Goal: Task Accomplishment & Management: Use online tool/utility

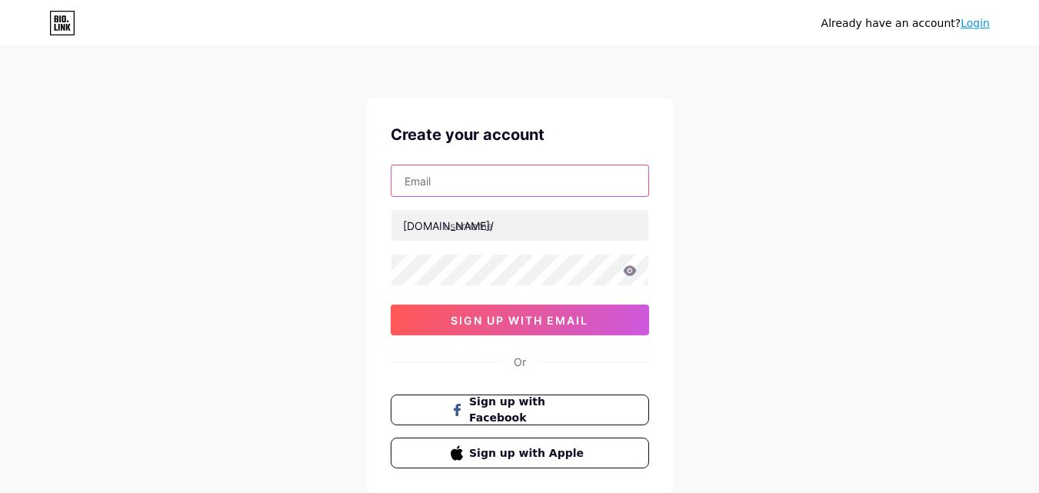
click at [465, 185] on input "text" at bounding box center [520, 180] width 257 height 31
type input "[EMAIL_ADDRESS][DOMAIN_NAME]"
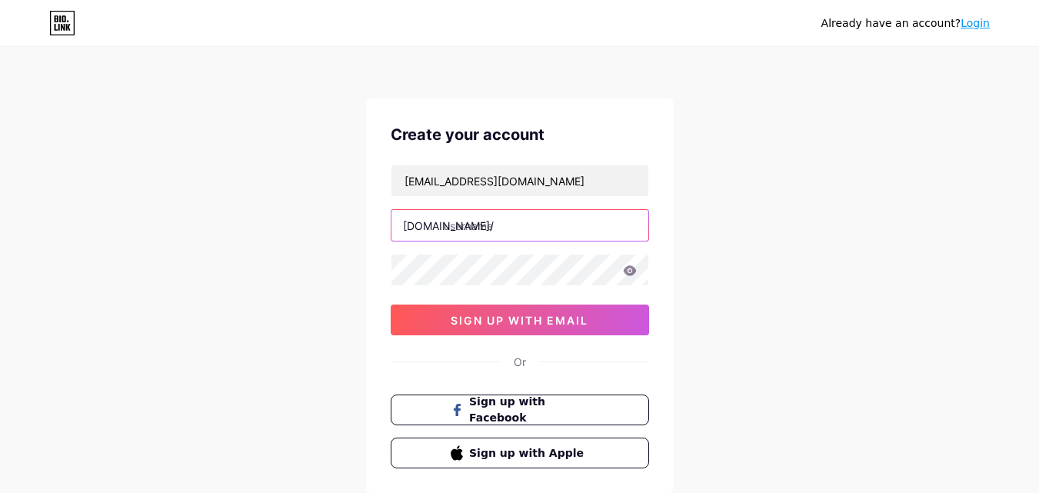
click at [445, 226] on input "text" at bounding box center [520, 225] width 257 height 31
click at [455, 225] on input "text" at bounding box center [520, 225] width 257 height 31
type input "shaheyecare"
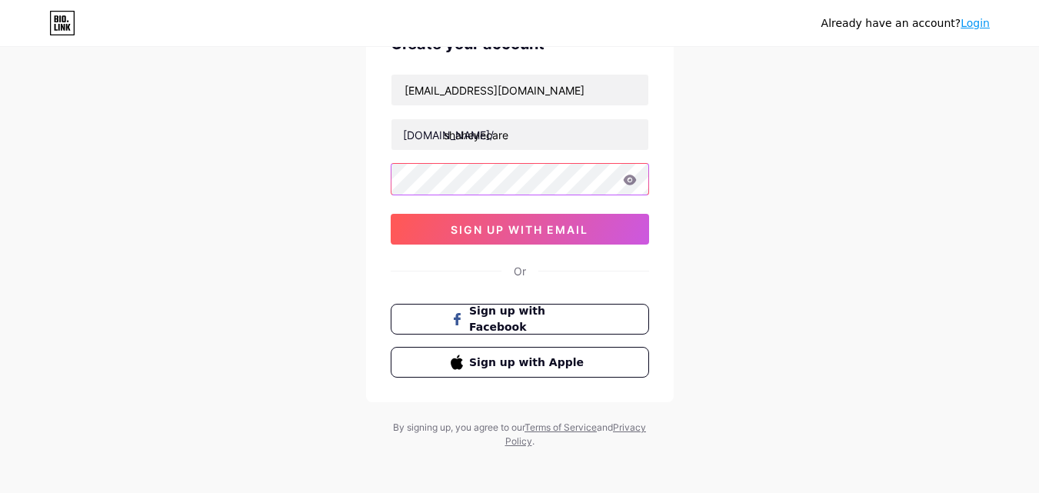
scroll to position [95, 0]
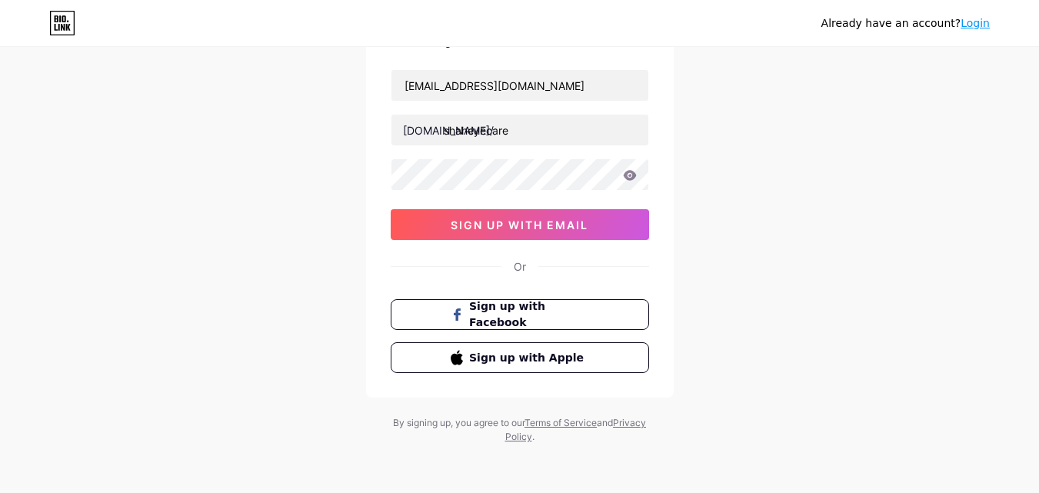
click at [629, 175] on icon at bounding box center [629, 175] width 13 height 10
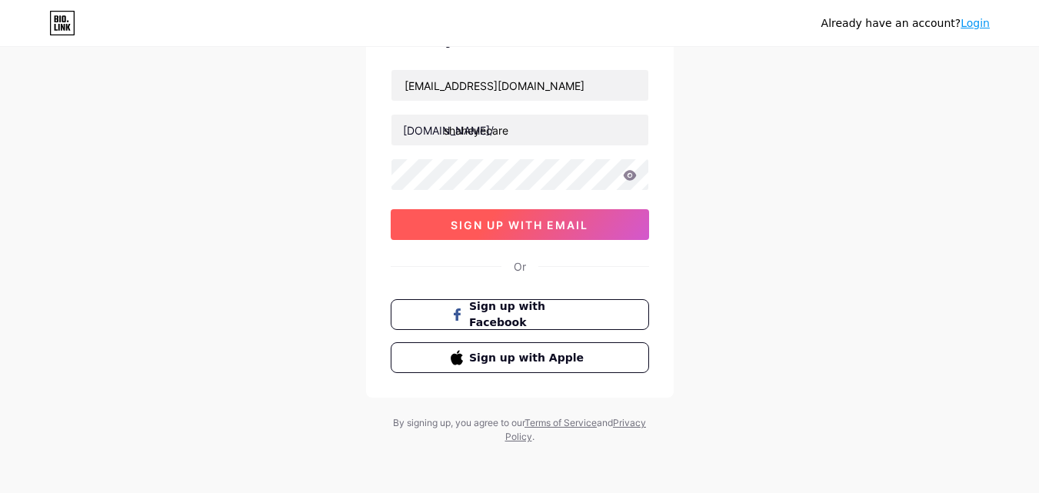
click at [512, 225] on span "sign up with email" at bounding box center [520, 224] width 138 height 13
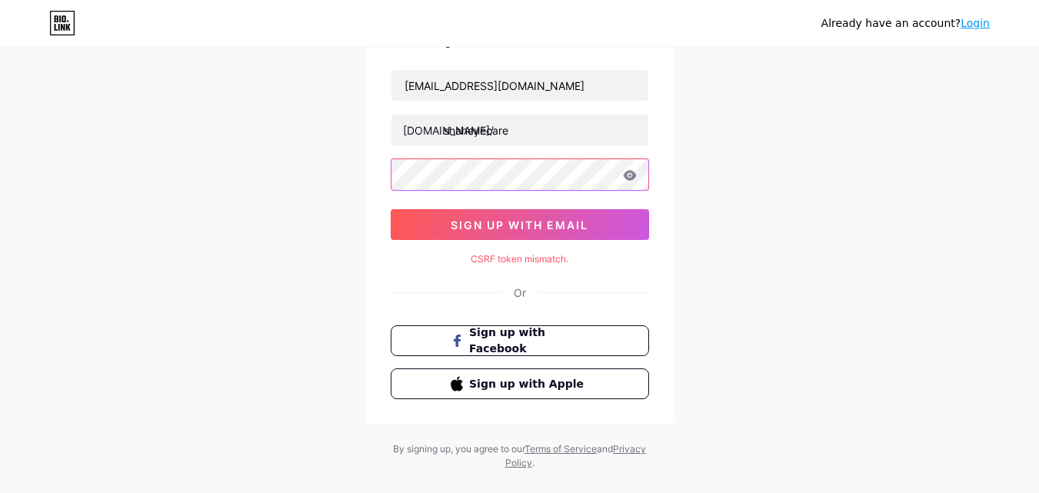
click at [369, 175] on div "Create your account shaheyecare2@gmail.com bio.link/ shaheyecare sign up with e…" at bounding box center [520, 213] width 308 height 421
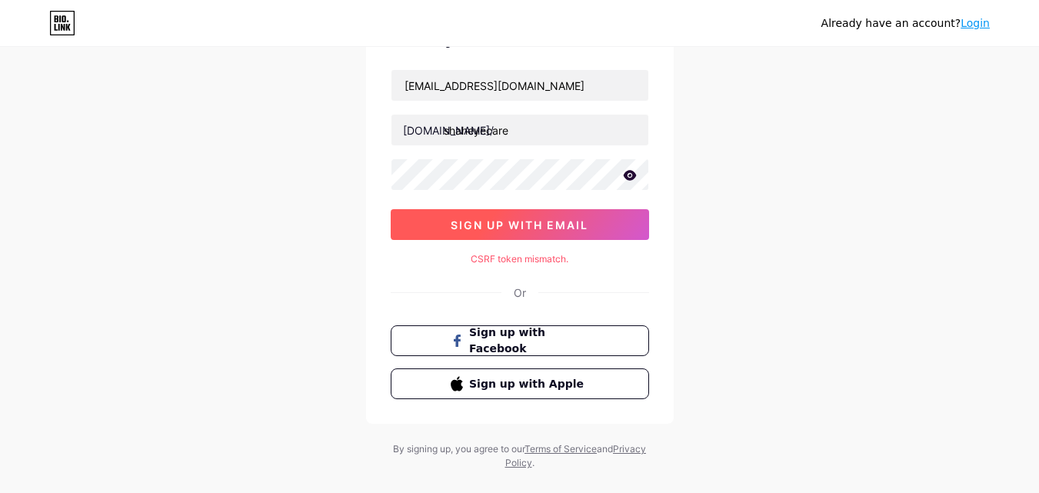
click at [485, 222] on span "sign up with email" at bounding box center [520, 224] width 138 height 13
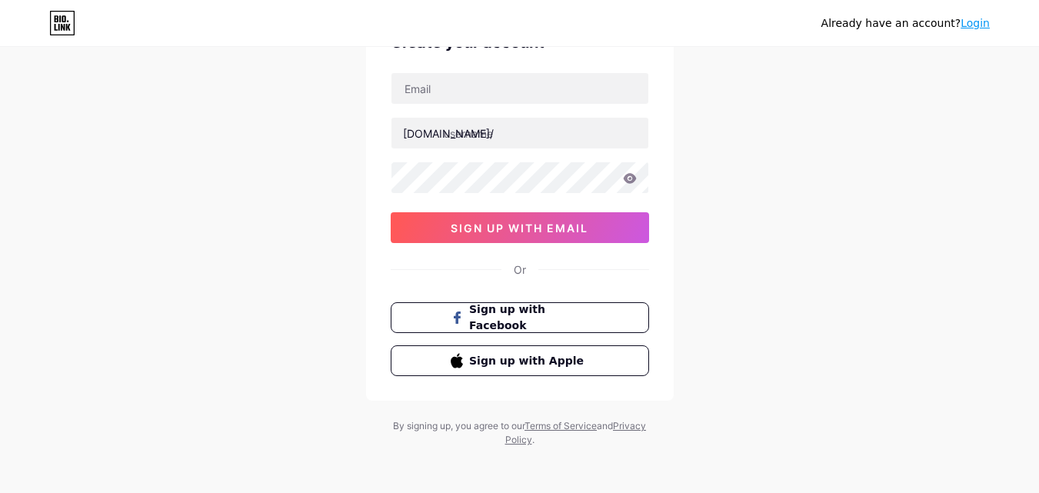
scroll to position [95, 0]
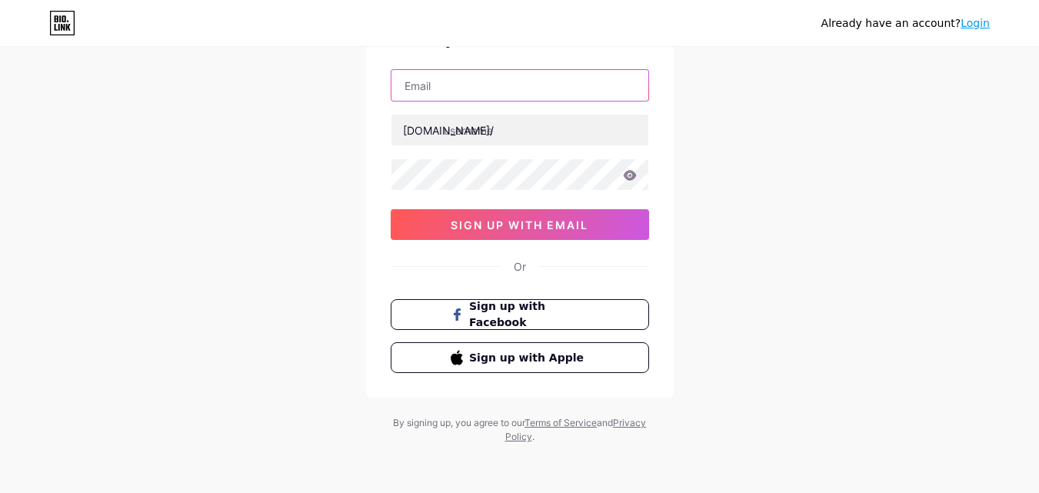
click at [426, 89] on input "text" at bounding box center [520, 85] width 257 height 31
type input "shaheyecare2@gmail.com"
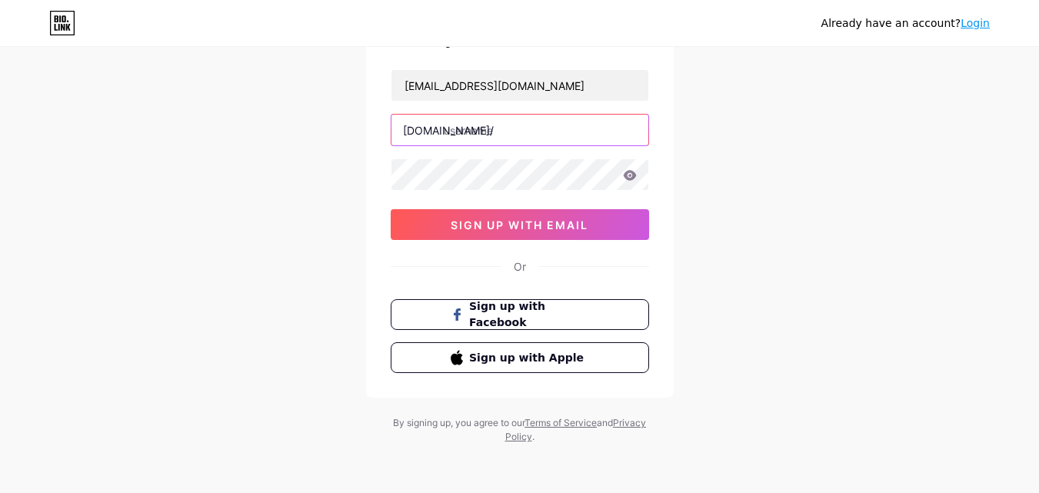
click at [462, 132] on input "text" at bounding box center [520, 130] width 257 height 31
click at [630, 176] on icon at bounding box center [629, 175] width 13 height 10
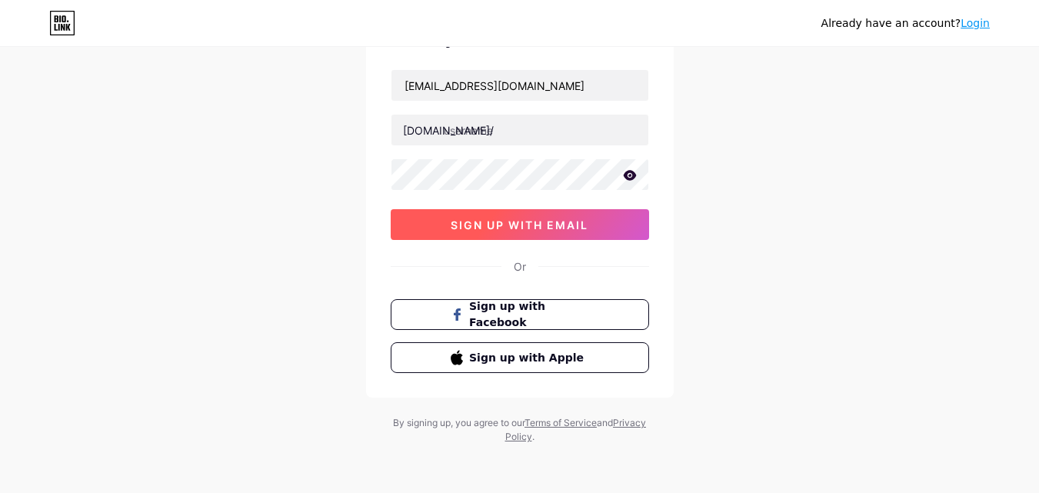
click at [523, 218] on span "sign up with email" at bounding box center [520, 224] width 138 height 13
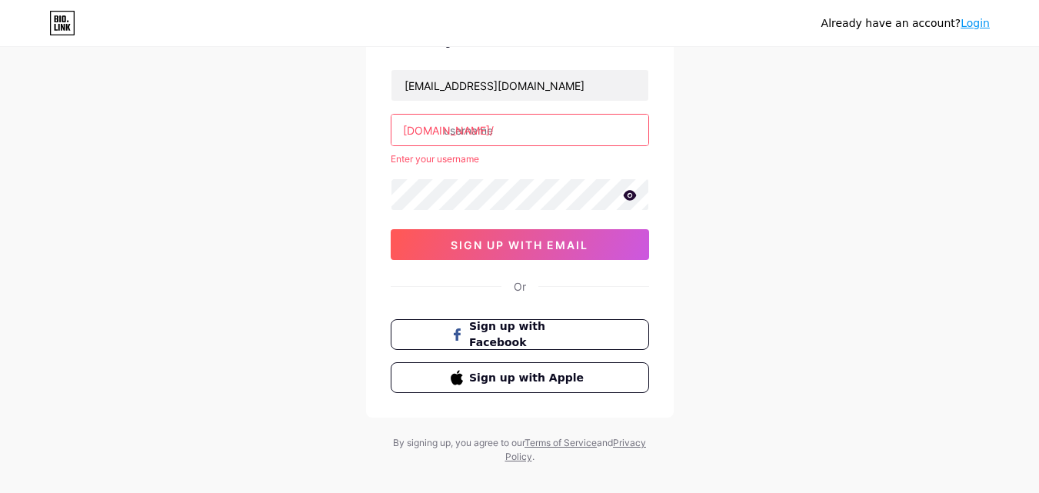
click at [449, 133] on input "text" at bounding box center [520, 130] width 257 height 31
type input "s"
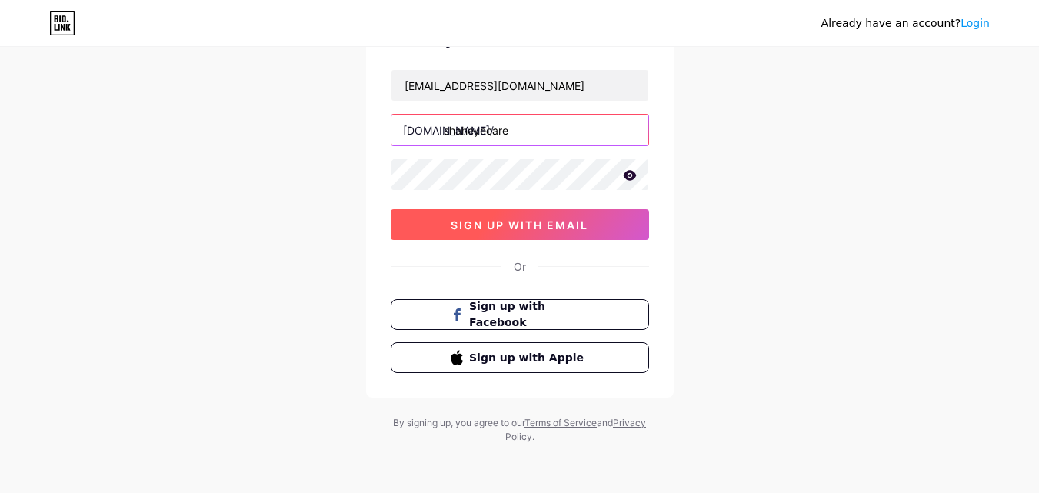
type input "shaheyecare"
click at [504, 233] on button "sign up with email" at bounding box center [520, 224] width 258 height 31
click at [552, 229] on span "sign up with email" at bounding box center [520, 224] width 138 height 13
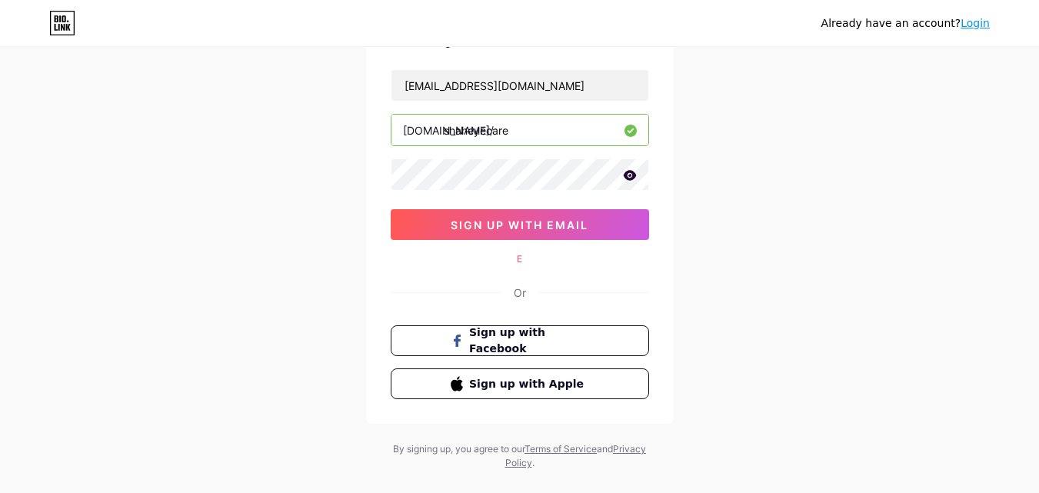
click at [518, 289] on div "Or" at bounding box center [520, 293] width 12 height 16
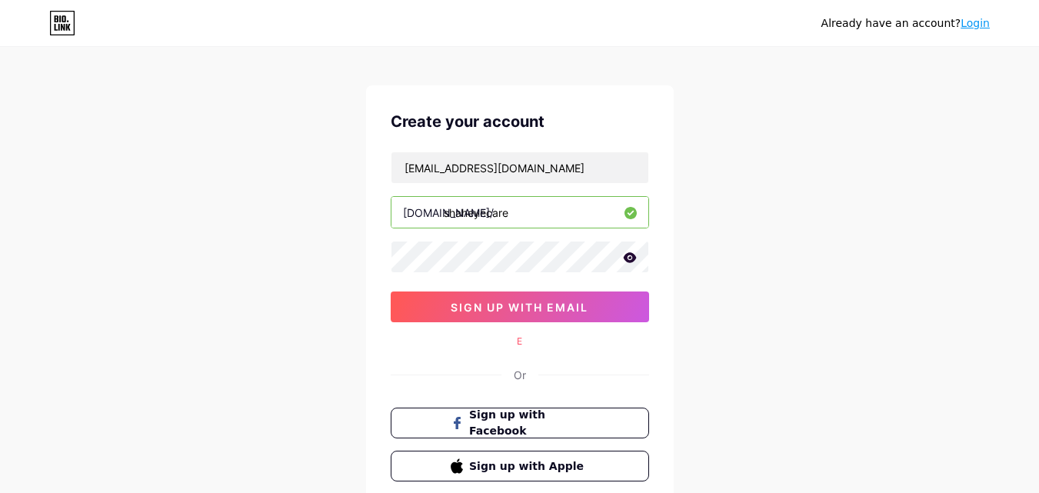
scroll to position [0, 0]
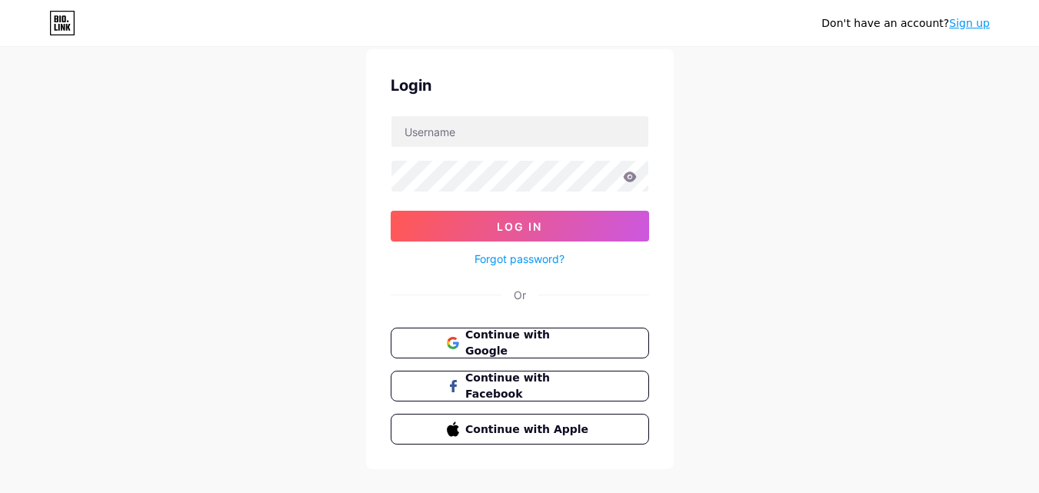
scroll to position [74, 0]
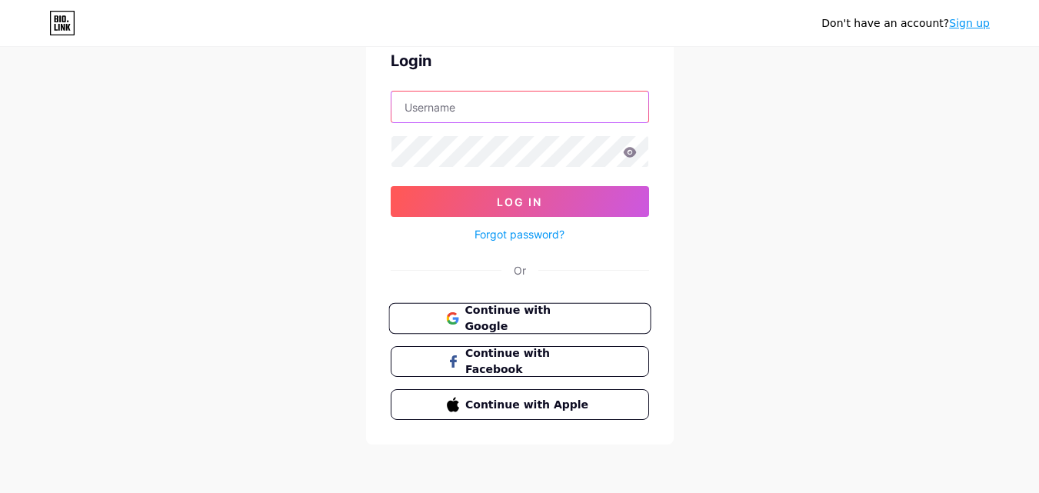
type input "[EMAIL_ADDRESS][DOMAIN_NAME]"
click at [512, 316] on span "Continue with Google" at bounding box center [529, 318] width 128 height 33
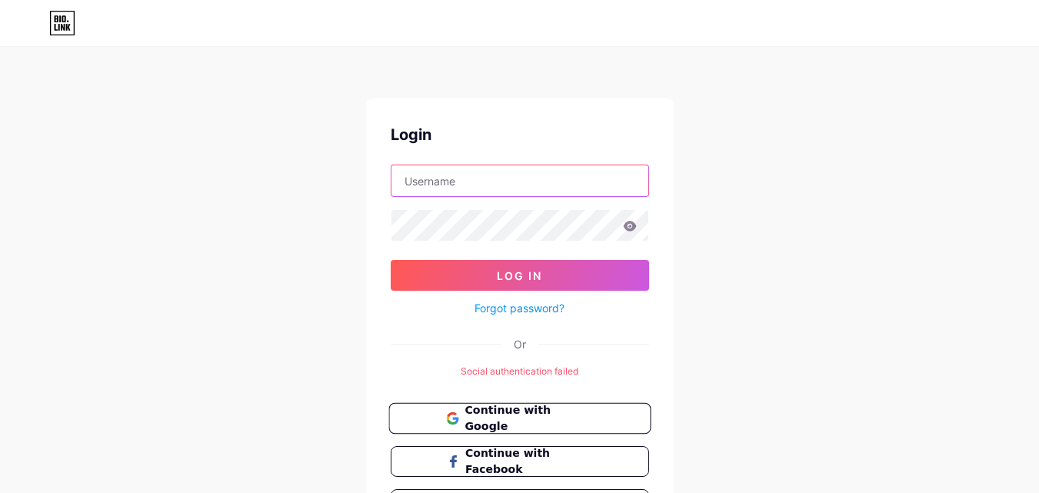
type input "[EMAIL_ADDRESS][DOMAIN_NAME]"
click at [477, 409] on span "Continue with Google" at bounding box center [529, 418] width 128 height 33
type input "[EMAIL_ADDRESS][DOMAIN_NAME]"
drag, startPoint x: 520, startPoint y: 425, endPoint x: 512, endPoint y: 422, distance: 8.3
click at [519, 424] on span "Continue with Google" at bounding box center [529, 418] width 128 height 33
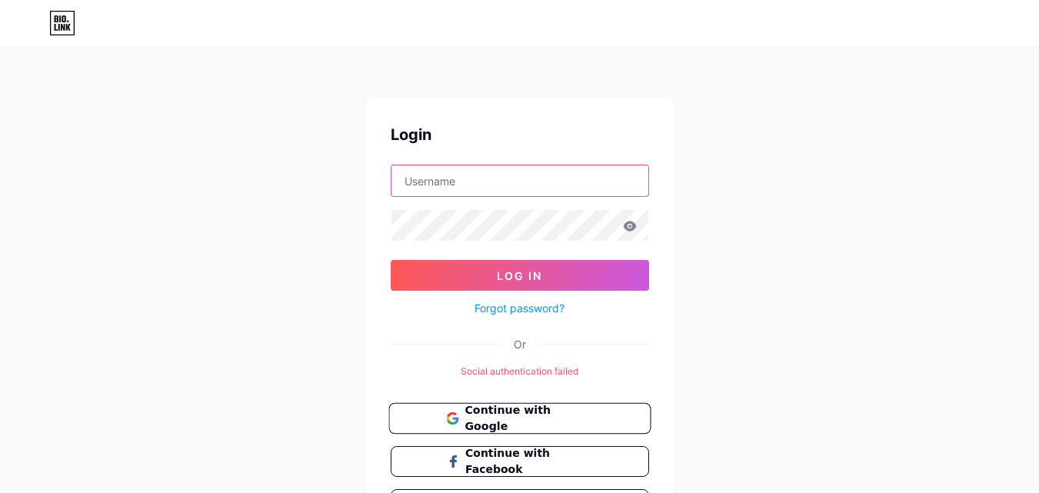
type input "[EMAIL_ADDRESS][DOMAIN_NAME]"
click at [502, 411] on span "Continue with Google" at bounding box center [529, 418] width 128 height 33
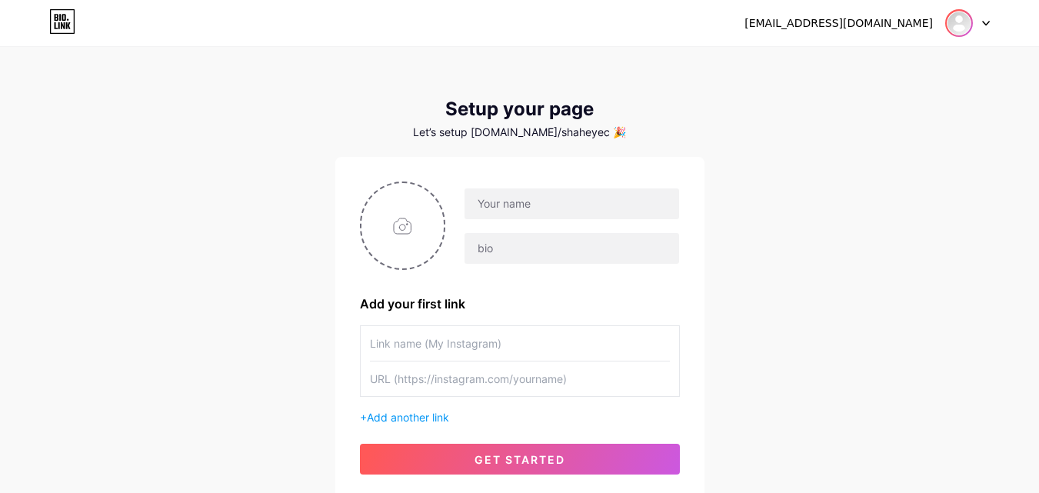
click at [961, 21] on img at bounding box center [959, 23] width 25 height 25
click at [820, 65] on link "Dashboard" at bounding box center [894, 63] width 191 height 42
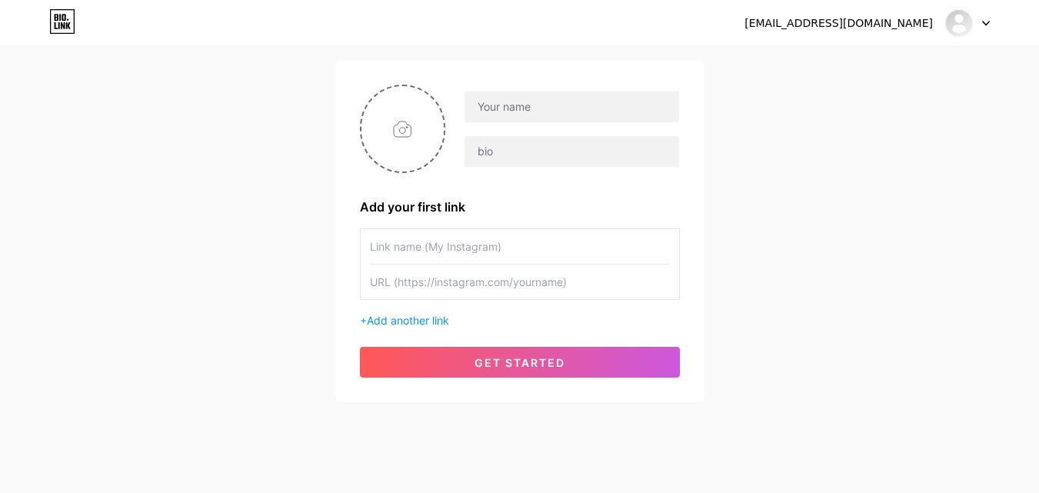
scroll to position [117, 0]
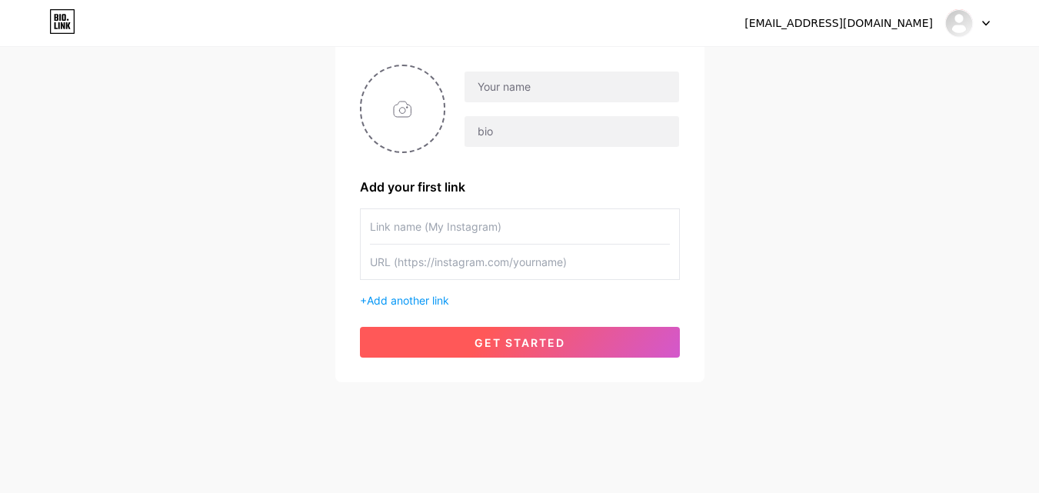
click at [518, 345] on span "get started" at bounding box center [520, 342] width 91 height 13
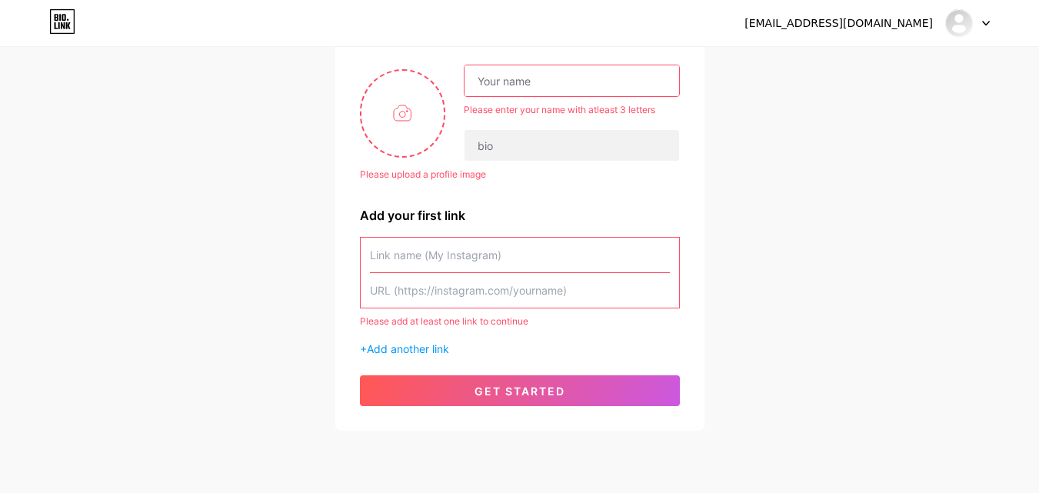
click at [843, 247] on div "[EMAIL_ADDRESS][DOMAIN_NAME] Dashboard Logout Setup your page Let’s setup [DOMA…" at bounding box center [519, 181] width 1039 height 597
click at [495, 78] on input "text" at bounding box center [572, 80] width 214 height 31
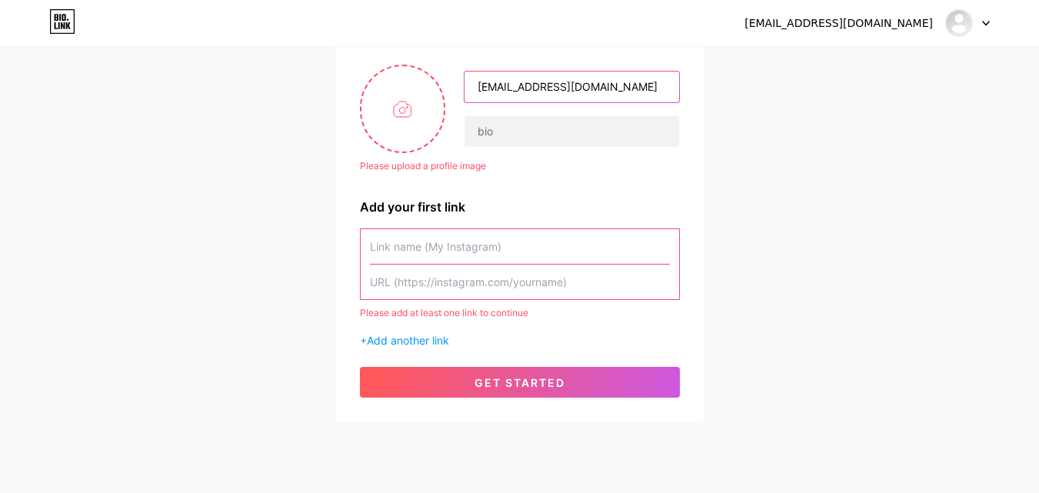
drag, startPoint x: 545, startPoint y: 85, endPoint x: 614, endPoint y: 93, distance: 68.9
click at [614, 93] on input "shaheyecare2@gmail.com" at bounding box center [572, 87] width 214 height 31
type input "shaheyecare"
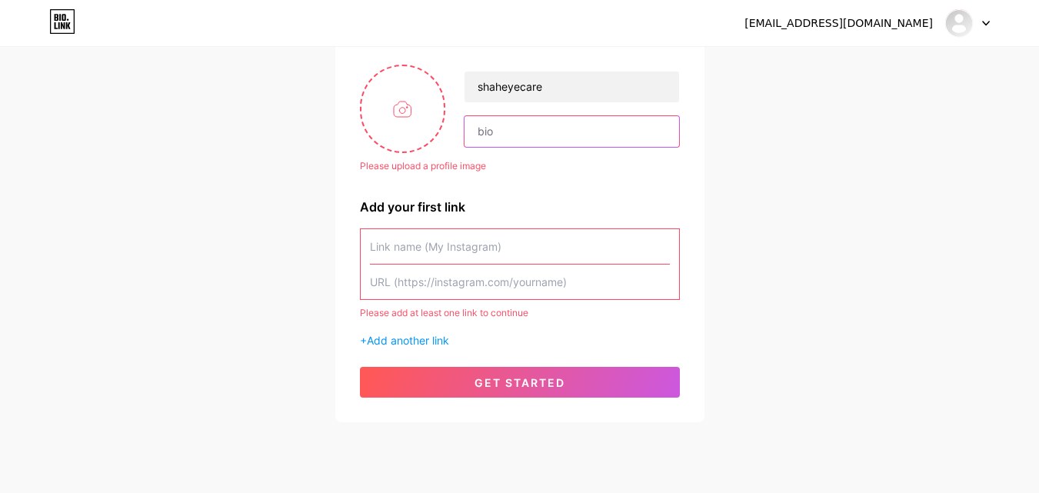
click at [491, 131] on input "text" at bounding box center [572, 131] width 214 height 31
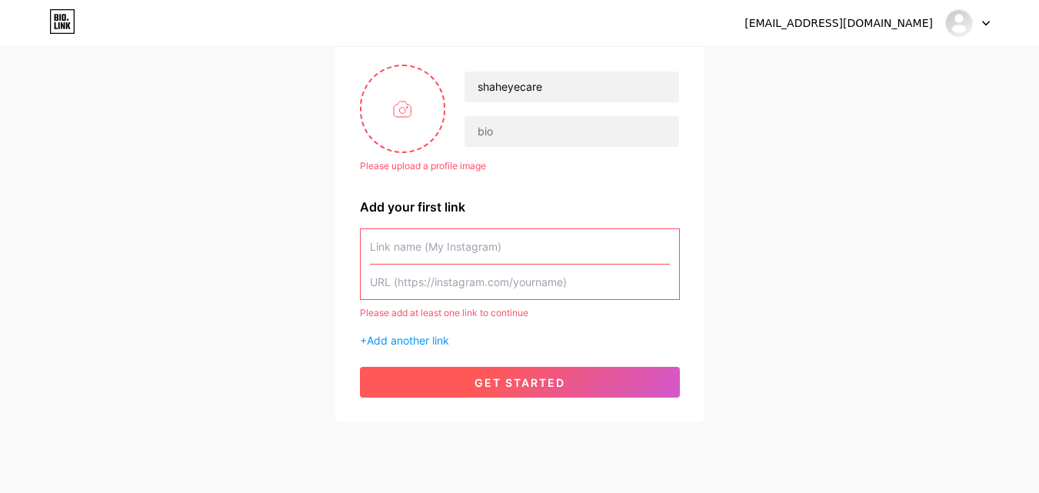
click at [438, 381] on button "get started" at bounding box center [520, 382] width 320 height 31
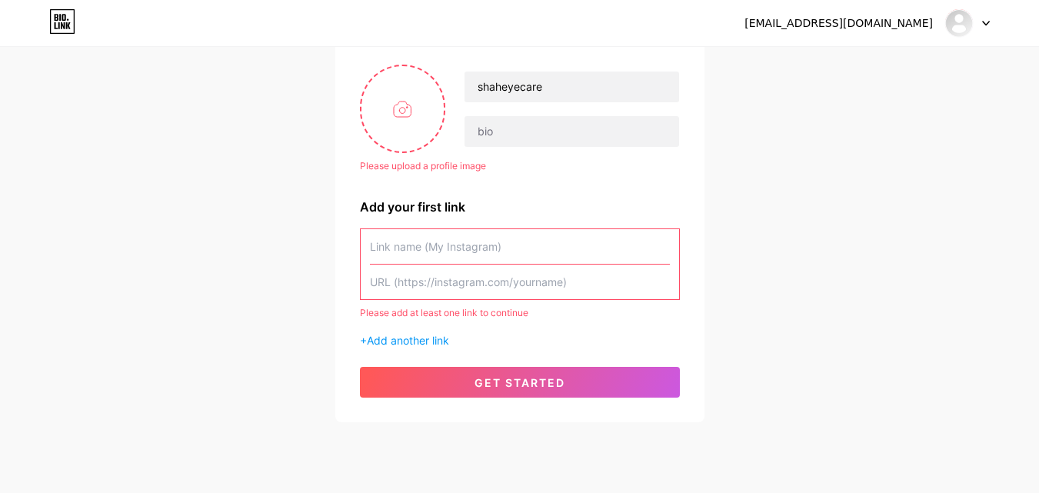
click at [392, 252] on input "text" at bounding box center [520, 246] width 300 height 35
click at [395, 284] on input "text" at bounding box center [520, 282] width 300 height 35
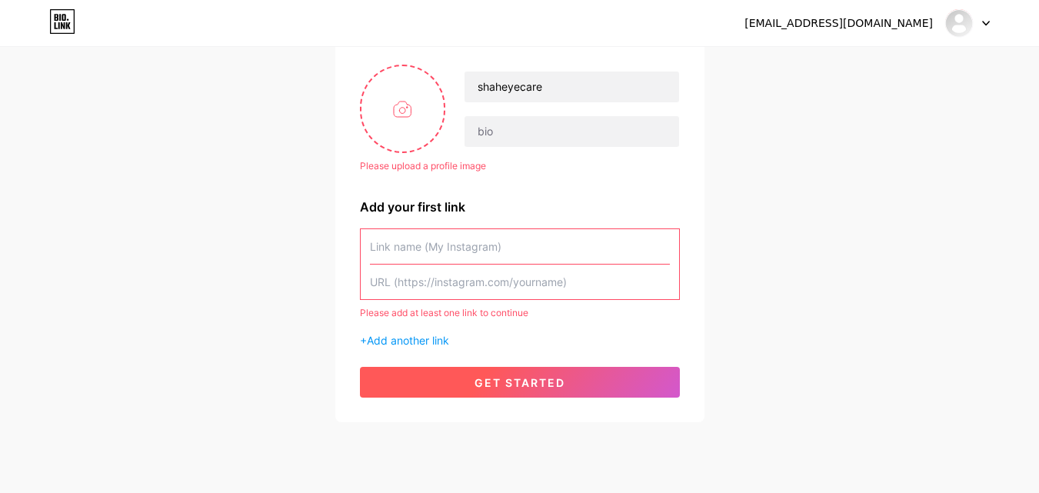
click at [494, 379] on span "get started" at bounding box center [520, 382] width 91 height 13
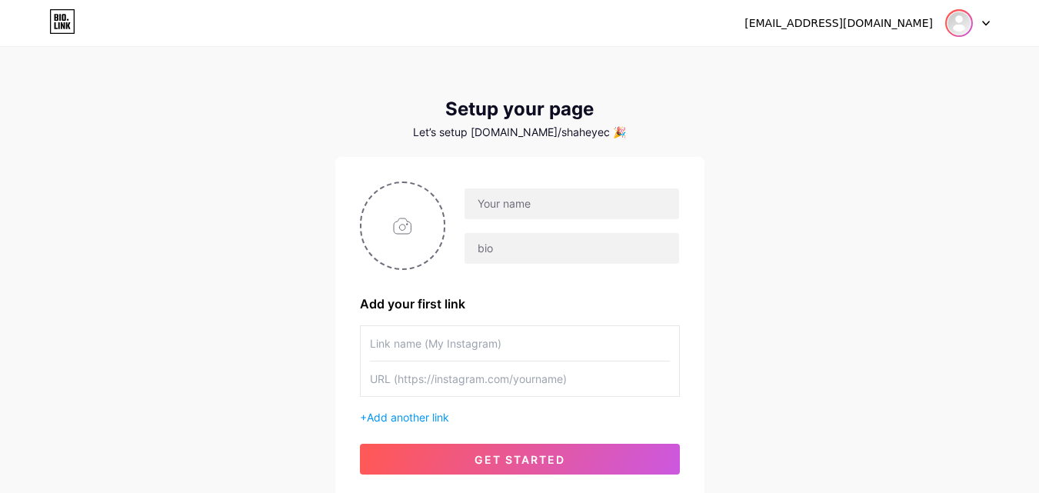
click at [969, 15] on img at bounding box center [959, 23] width 25 height 25
click at [832, 66] on link "Dashboard" at bounding box center [894, 63] width 191 height 42
click at [986, 21] on icon at bounding box center [986, 23] width 8 height 5
click at [855, 55] on link "Dashboard" at bounding box center [894, 63] width 191 height 42
click at [503, 209] on input "text" at bounding box center [572, 203] width 214 height 31
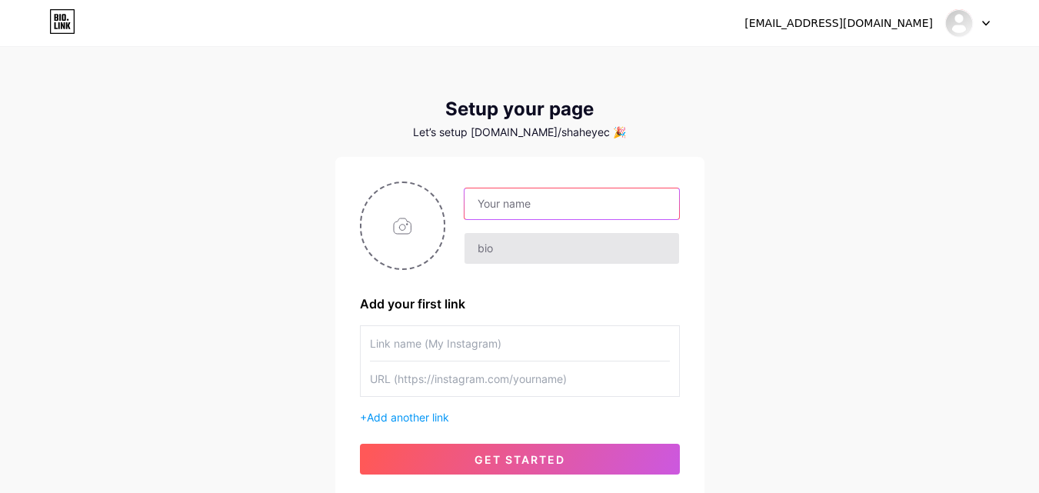
type input "shaheyecare"
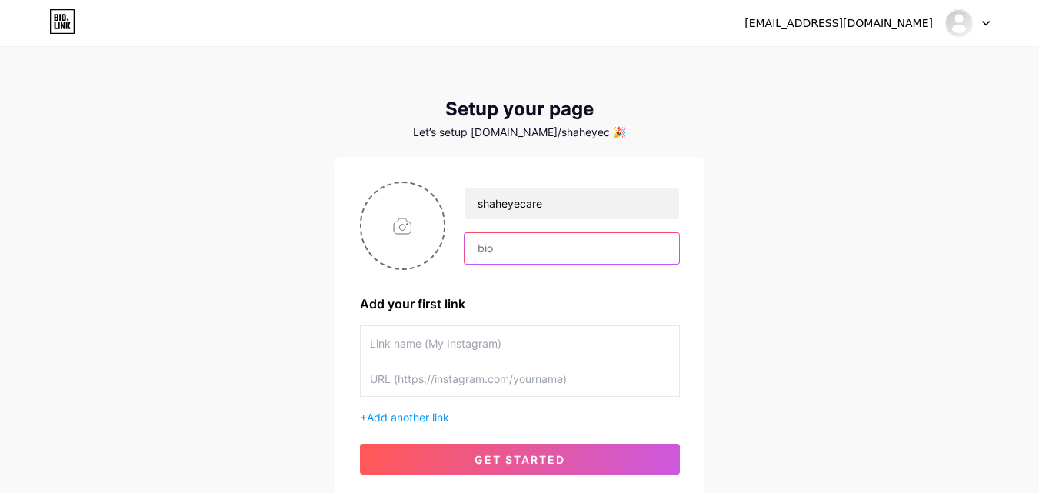
click at [483, 246] on input "text" at bounding box center [572, 248] width 214 height 31
click at [496, 253] on input "text" at bounding box center [572, 248] width 214 height 31
paste input "Shah Eye Care is a renowned manufacturer specializing in the production of prem…"
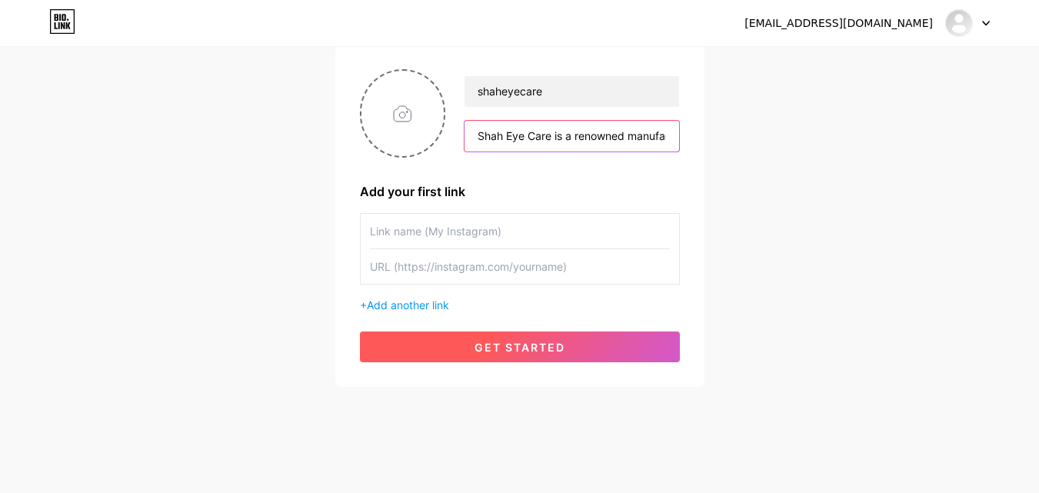
scroll to position [117, 0]
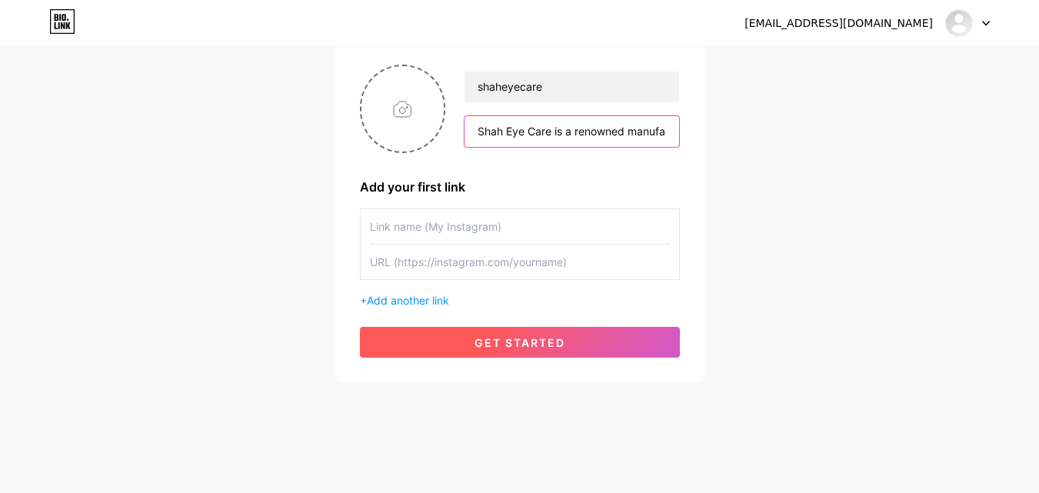
type input "Shah Eye Care is a renowned manufacturer specializing in the production of prem…"
click at [437, 352] on button "get started" at bounding box center [520, 342] width 320 height 31
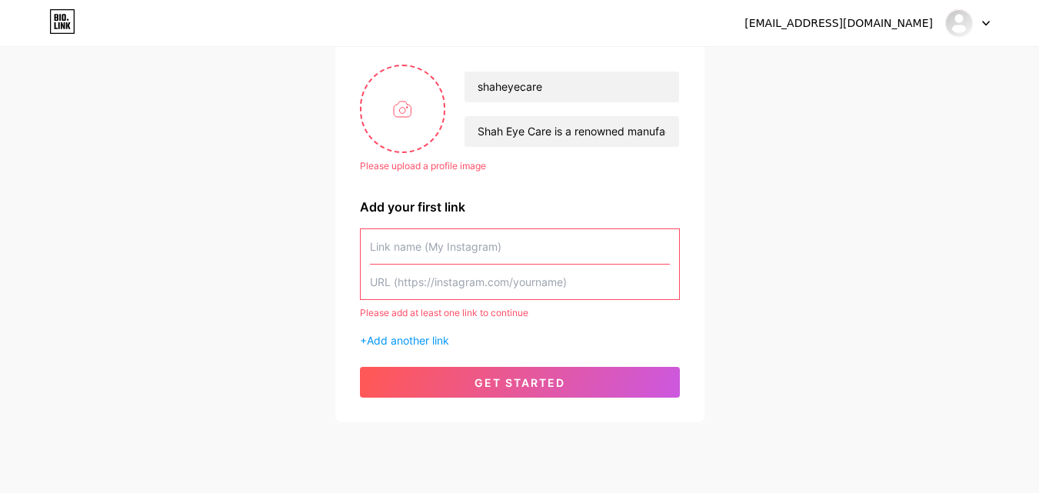
click at [402, 249] on input "text" at bounding box center [520, 246] width 300 height 35
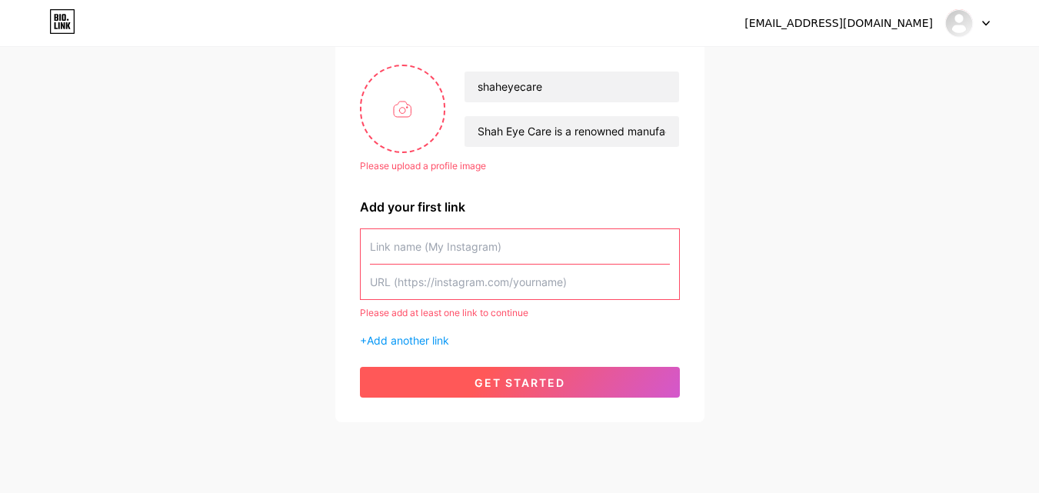
click at [404, 387] on button "get started" at bounding box center [520, 382] width 320 height 31
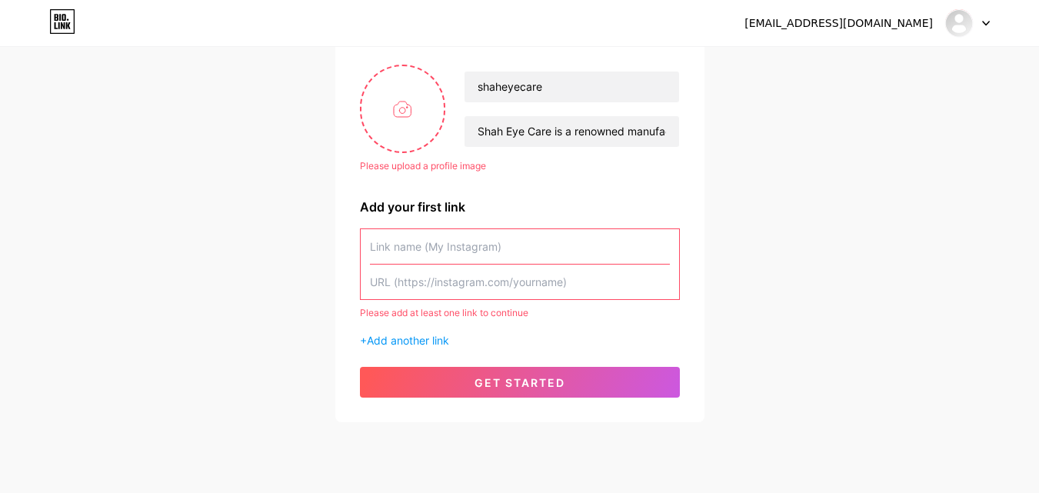
click at [394, 252] on input "text" at bounding box center [520, 246] width 300 height 35
click at [395, 342] on span "Add another link" at bounding box center [408, 340] width 82 height 13
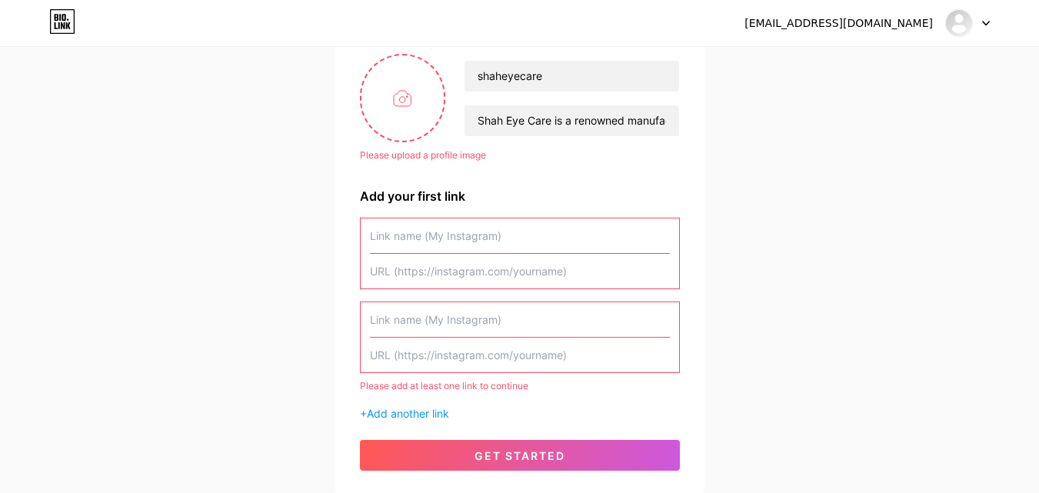
scroll to position [87, 0]
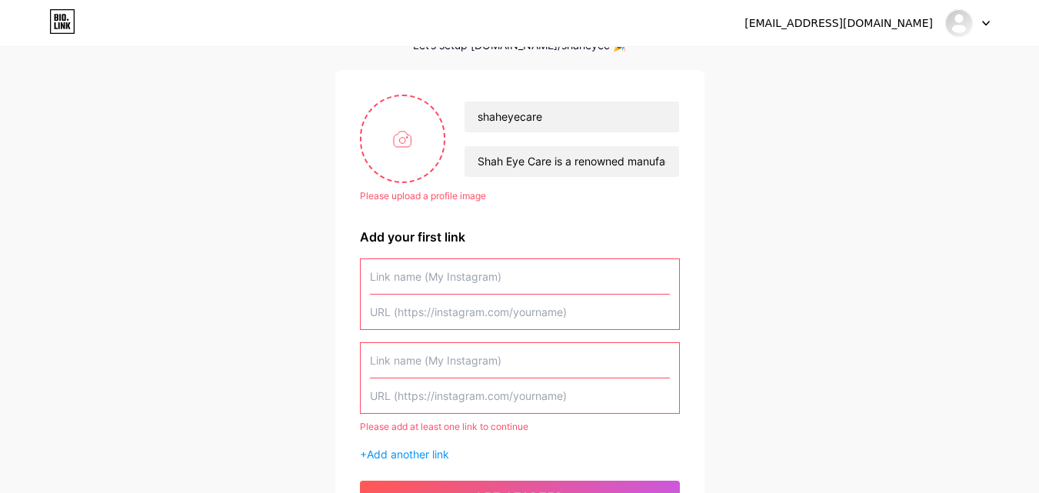
click at [412, 285] on input "text" at bounding box center [520, 276] width 300 height 35
click at [375, 135] on input "file" at bounding box center [403, 138] width 83 height 85
type input "C:\fakepath\Shah Eye Care Logo.webp"
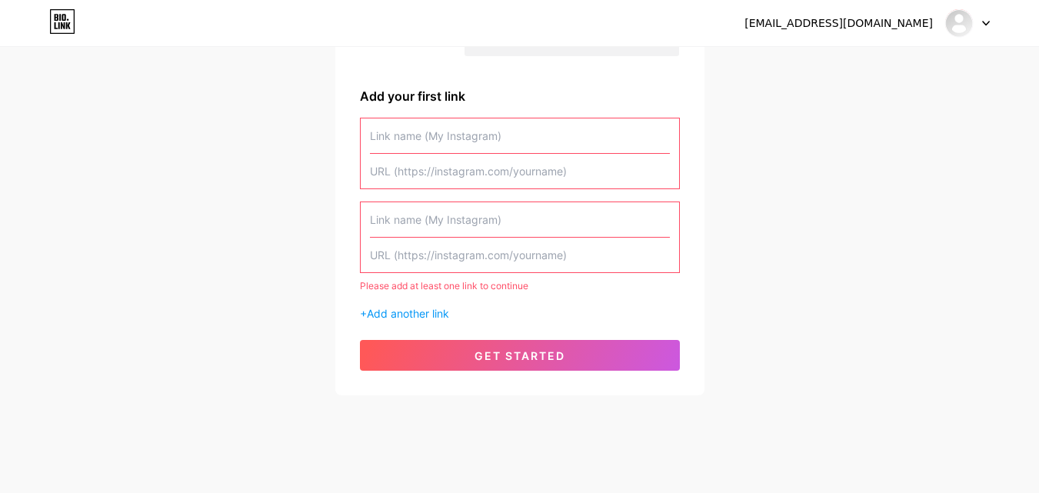
scroll to position [221, 0]
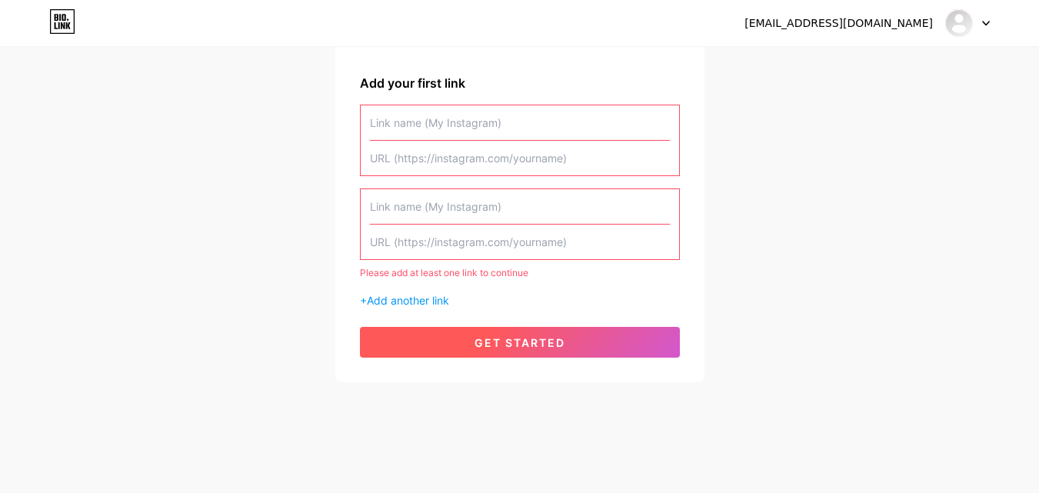
click at [494, 343] on span "get started" at bounding box center [520, 342] width 91 height 13
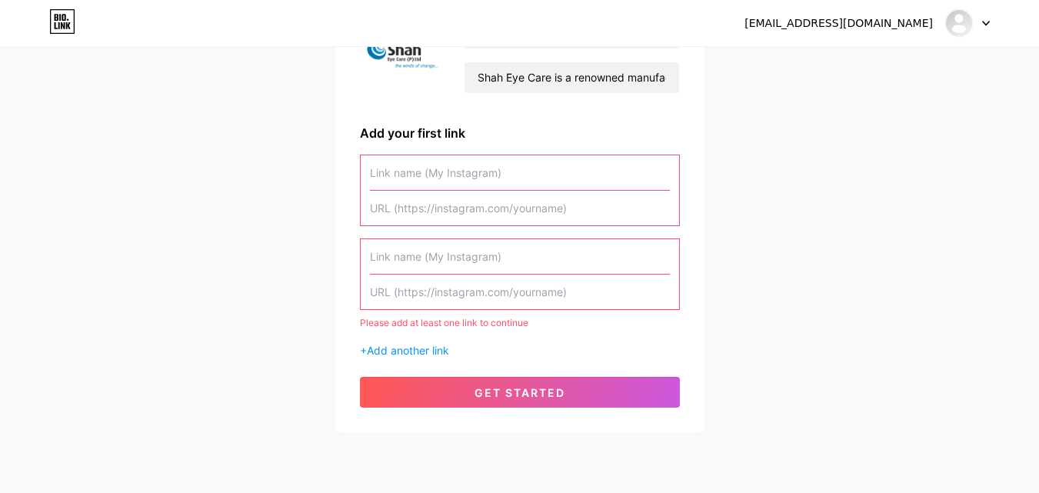
scroll to position [144, 0]
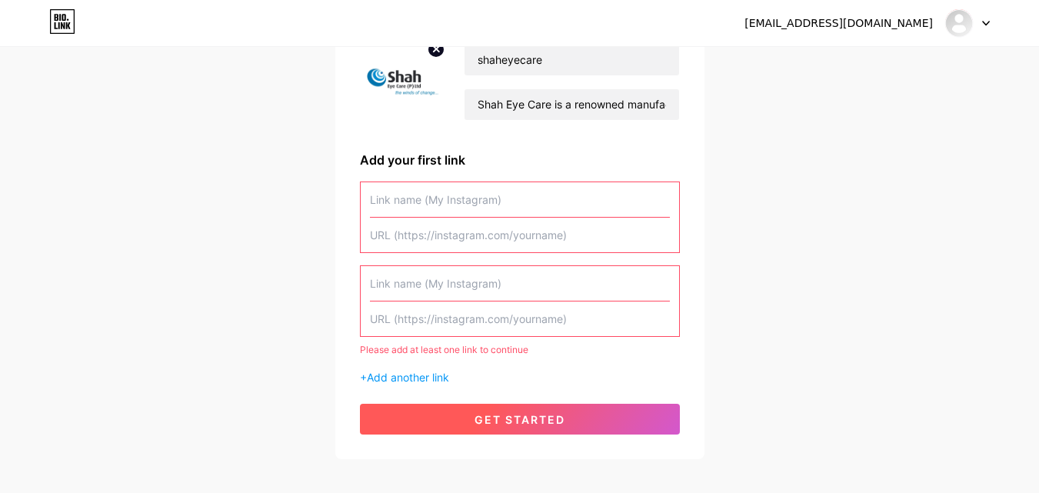
click at [481, 428] on button "get started" at bounding box center [520, 419] width 320 height 31
click at [480, 428] on button "get started" at bounding box center [520, 419] width 320 height 31
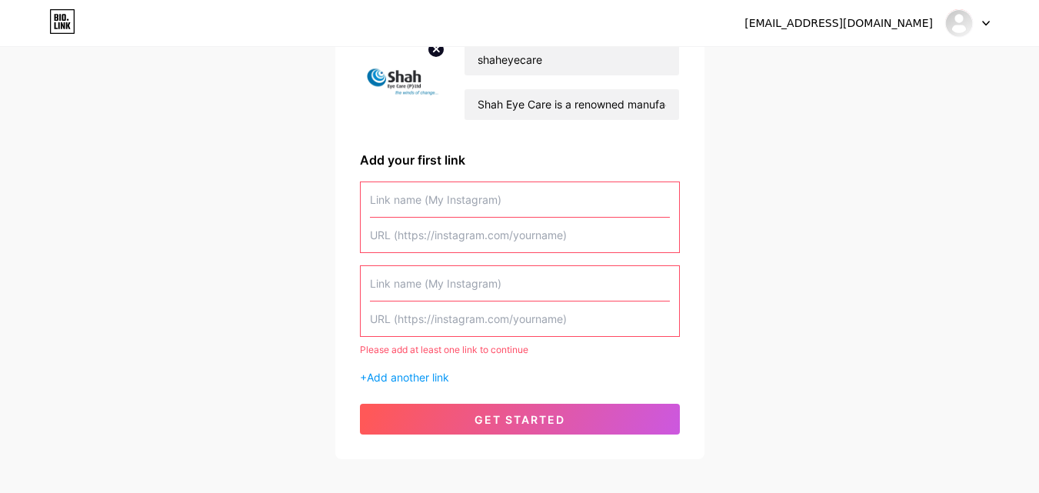
click at [395, 203] on input "text" at bounding box center [520, 199] width 300 height 35
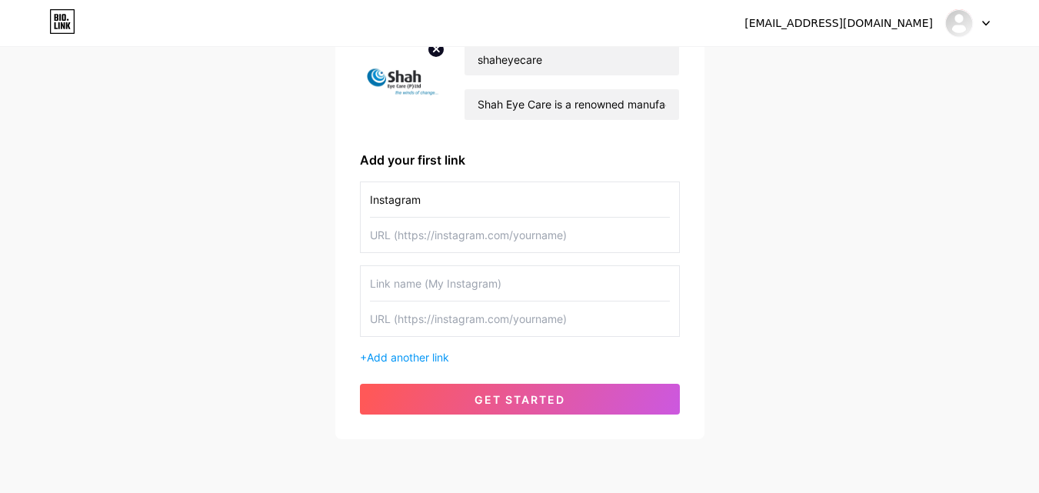
type input "Instagram"
click at [396, 230] on input "text" at bounding box center [520, 235] width 300 height 35
paste input "https://www.instagram.com/shah_eye_care/"
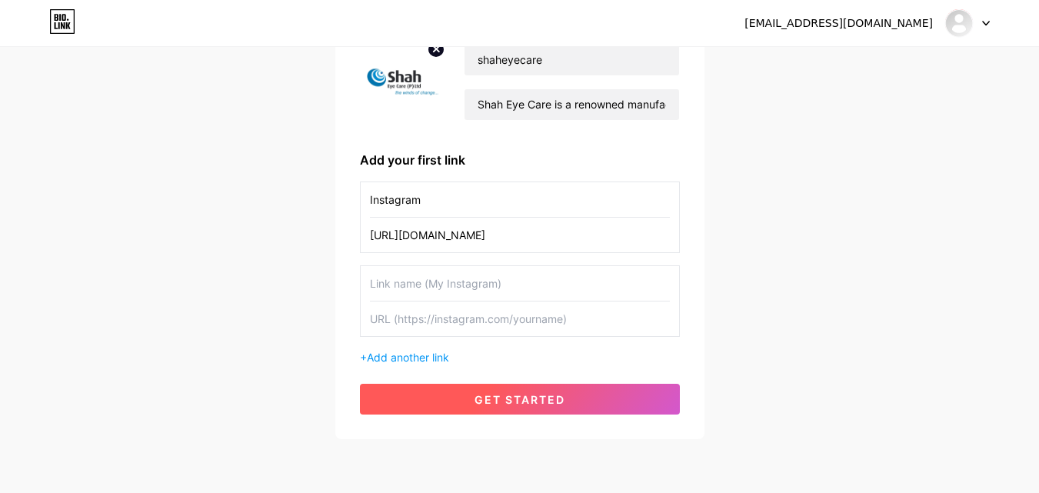
type input "https://www.instagram.com/shah_eye_care/"
click at [436, 394] on button "get started" at bounding box center [520, 399] width 320 height 31
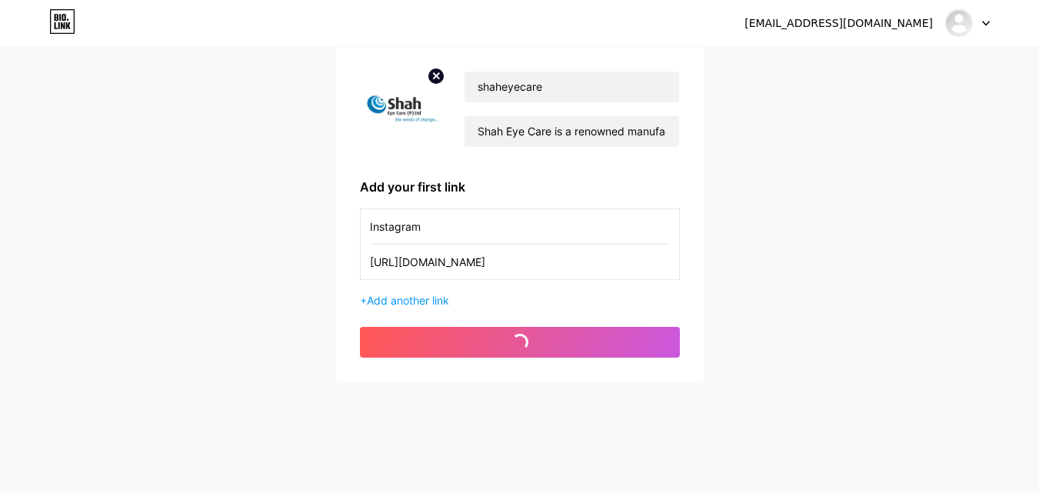
scroll to position [117, 0]
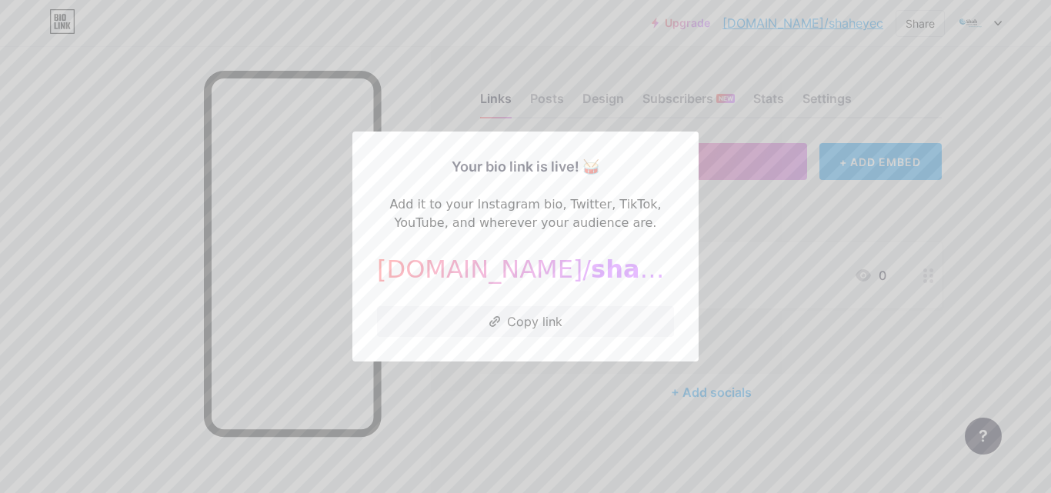
click at [501, 379] on div at bounding box center [525, 246] width 1051 height 493
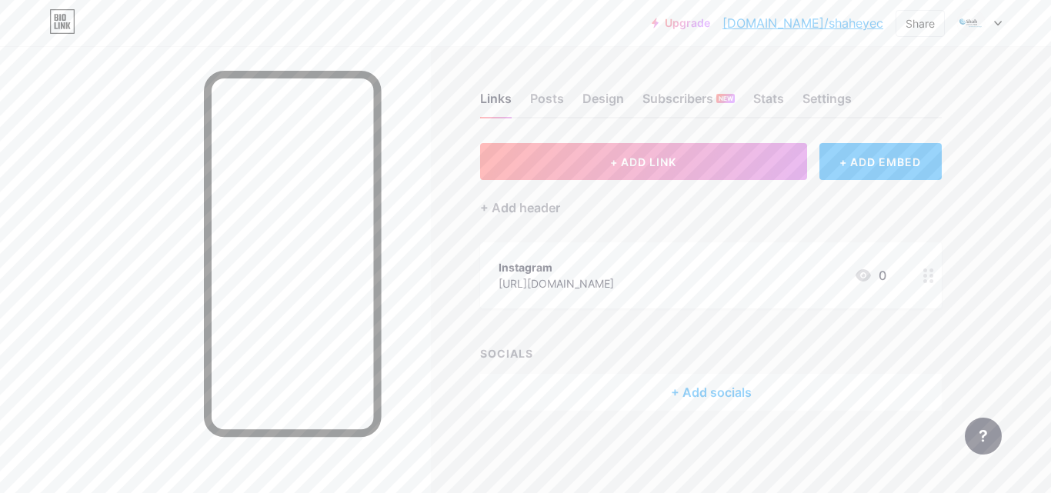
click at [930, 278] on icon at bounding box center [928, 275] width 11 height 15
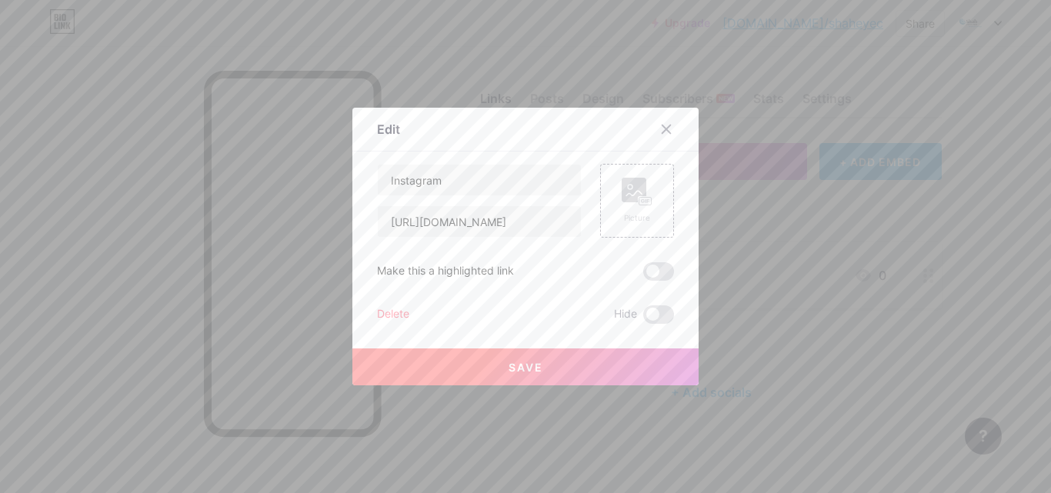
click at [382, 309] on div "Delete" at bounding box center [393, 314] width 32 height 18
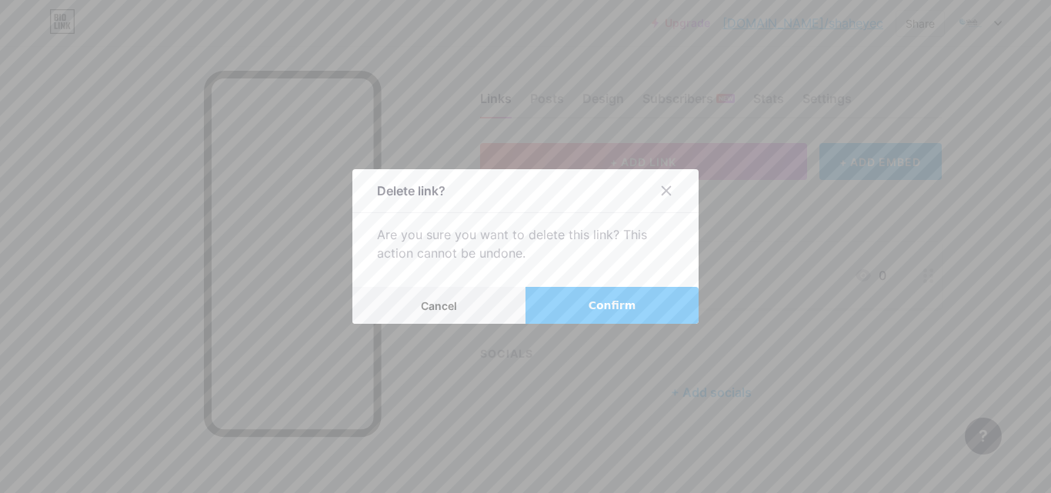
click at [599, 313] on span "Confirm" at bounding box center [613, 306] width 48 height 16
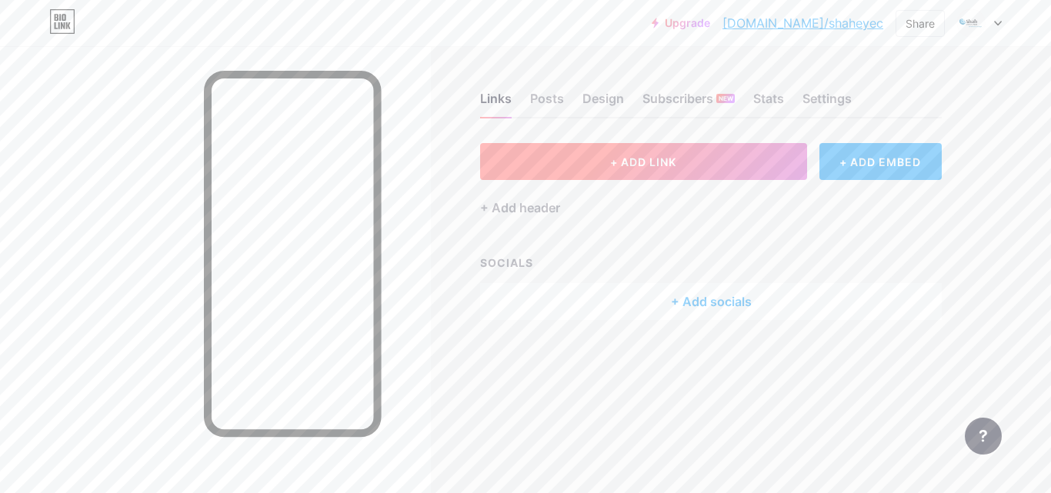
click at [678, 165] on button "+ ADD LINK" at bounding box center [643, 161] width 327 height 37
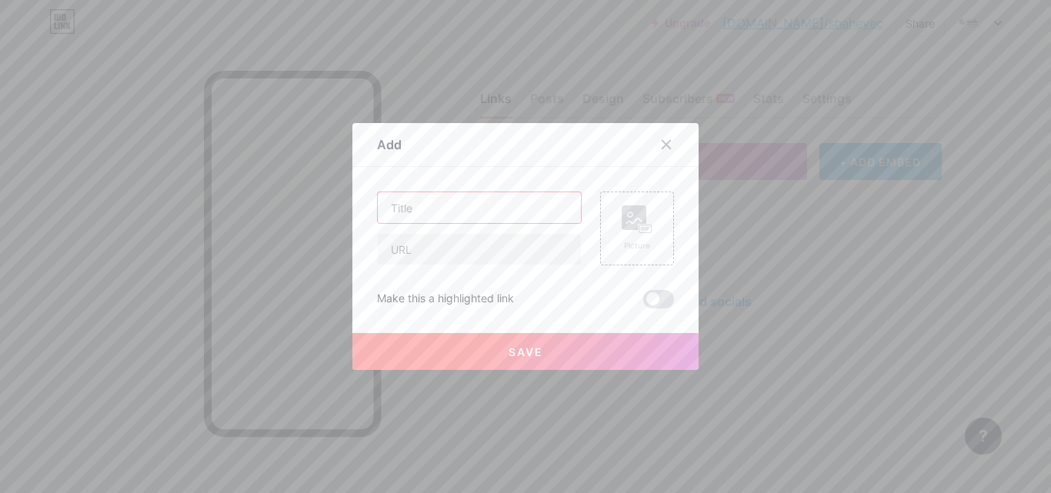
click at [435, 201] on input "text" at bounding box center [479, 207] width 203 height 31
click at [390, 256] on input "text" at bounding box center [479, 249] width 203 height 31
paste input "[URL][DOMAIN_NAME]"
type input "[URL][DOMAIN_NAME]"
click at [453, 213] on input "text" at bounding box center [479, 207] width 203 height 31
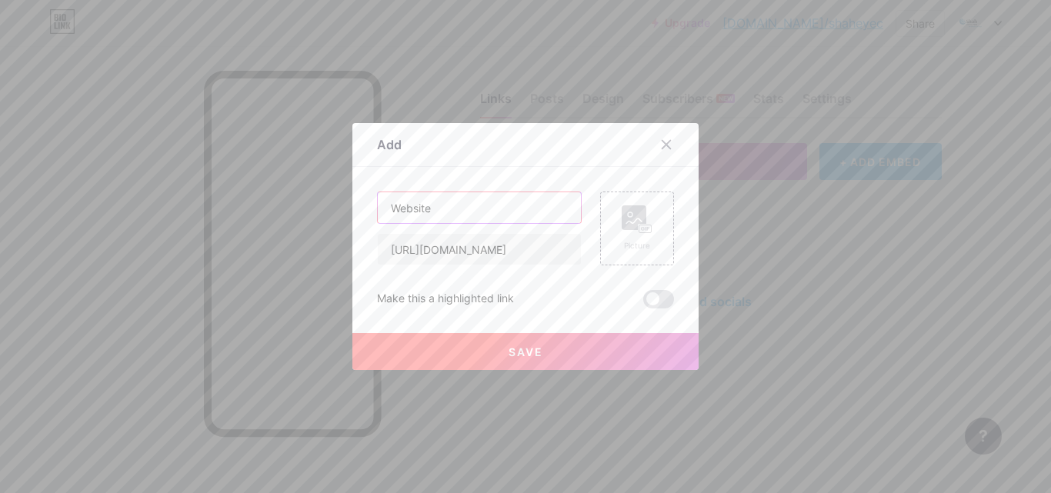
type input "Website"
click at [499, 352] on button "Save" at bounding box center [525, 351] width 346 height 37
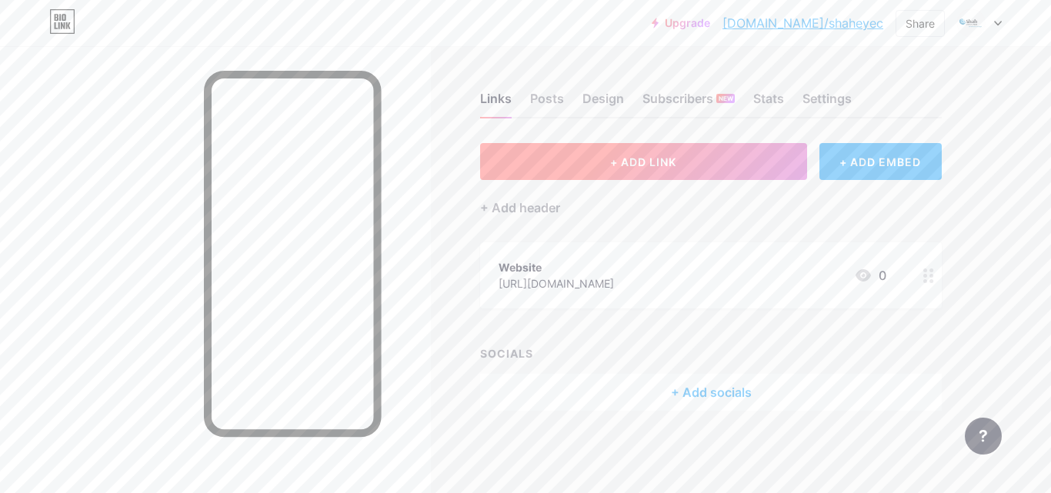
click at [627, 165] on span "+ ADD LINK" at bounding box center [643, 161] width 66 height 13
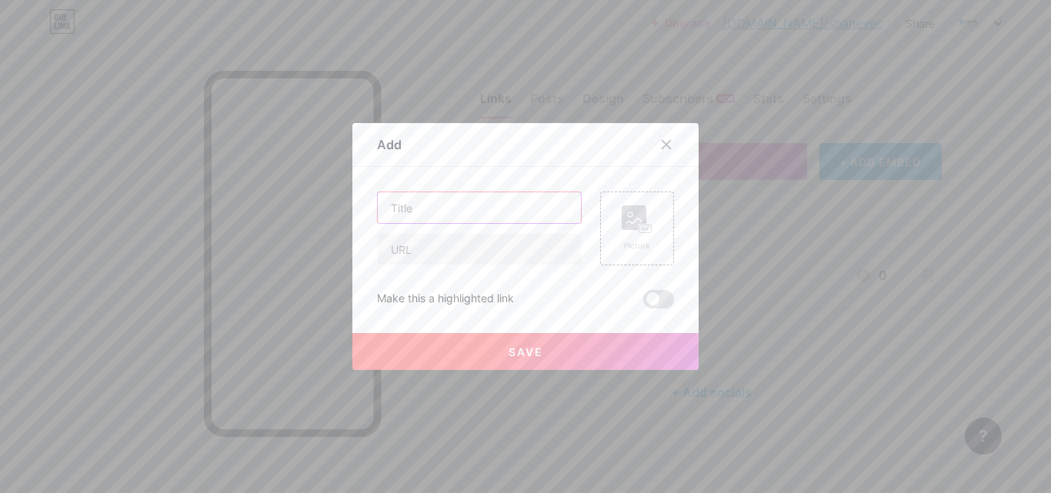
click at [415, 214] on input "text" at bounding box center [479, 207] width 203 height 31
click at [401, 251] on input "text" at bounding box center [479, 249] width 203 height 31
paste input "[URL][DOMAIN_NAME]"
type input "[URL][DOMAIN_NAME]"
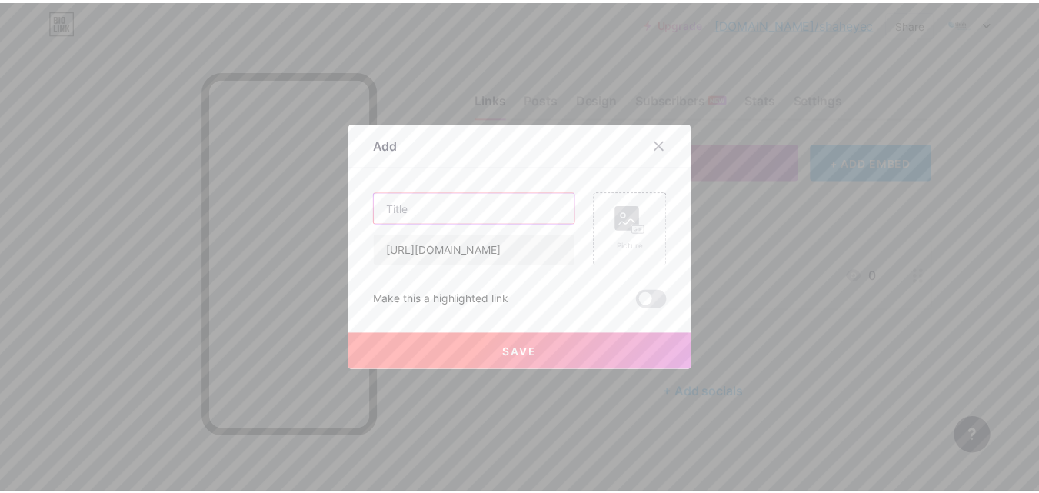
scroll to position [0, 0]
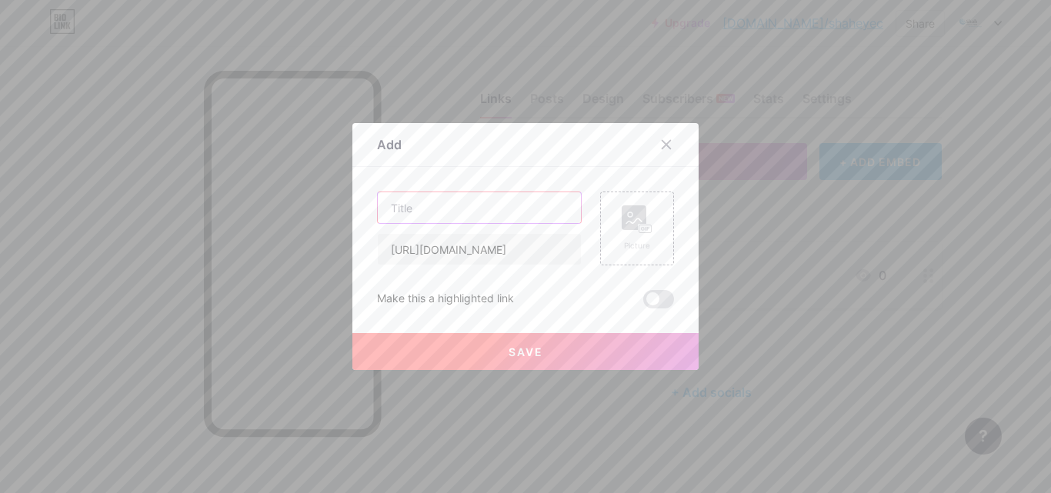
click at [383, 204] on input "text" at bounding box center [479, 207] width 203 height 31
type input "About Us"
click at [520, 359] on button "Save" at bounding box center [525, 351] width 346 height 37
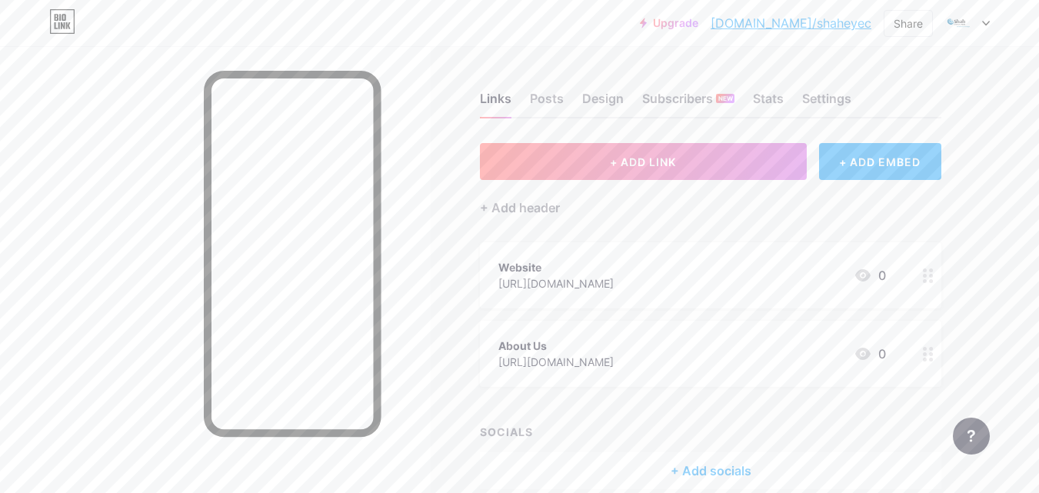
click at [986, 25] on icon at bounding box center [986, 23] width 8 height 5
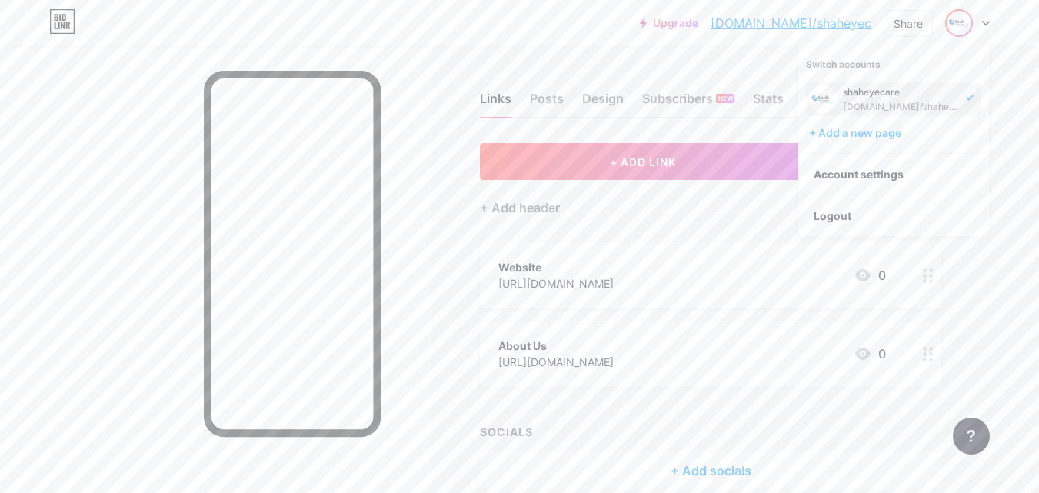
click at [883, 98] on div "shaheyecare bio.link/shaheyec" at bounding box center [902, 99] width 118 height 28
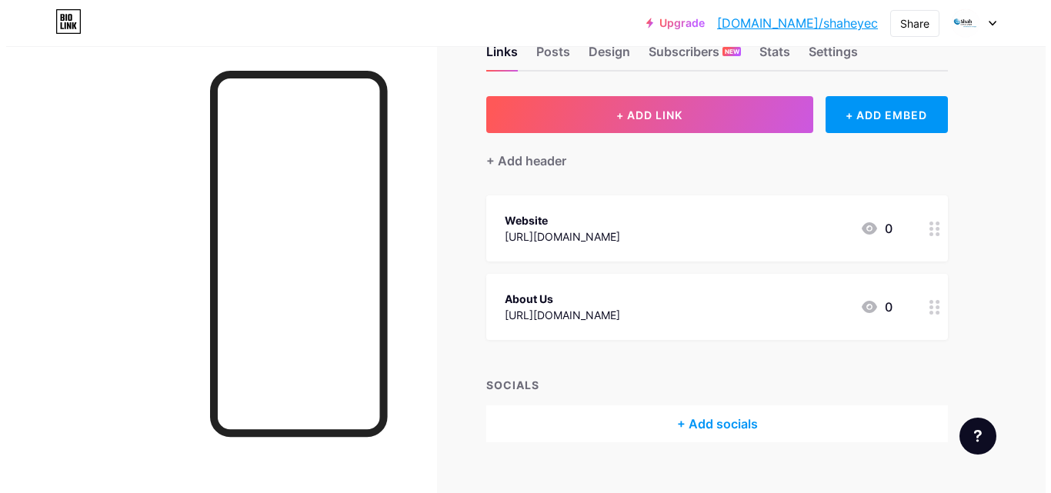
scroll to position [72, 0]
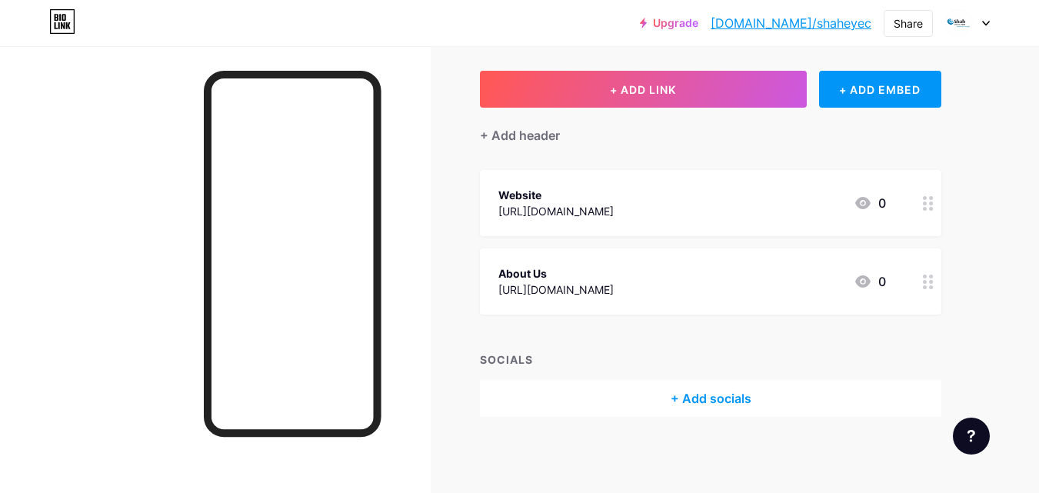
click at [462, 423] on div "Links Posts Design Subscribers NEW Stats Settings + ADD LINK + ADD EMBED + Add …" at bounding box center [503, 234] width 1006 height 520
click at [401, 430] on div at bounding box center [215, 292] width 431 height 493
click at [513, 432] on div "Links Posts Design Subscribers NEW Stats Settings + ADD LINK + ADD EMBED + Add …" at bounding box center [503, 234] width 1006 height 520
drag, startPoint x: 692, startPoint y: 475, endPoint x: 208, endPoint y: 368, distance: 496.3
click at [671, 466] on div "Links Posts Design Subscribers NEW Stats Settings + ADD LINK + ADD EMBED + Add …" at bounding box center [503, 234] width 1006 height 520
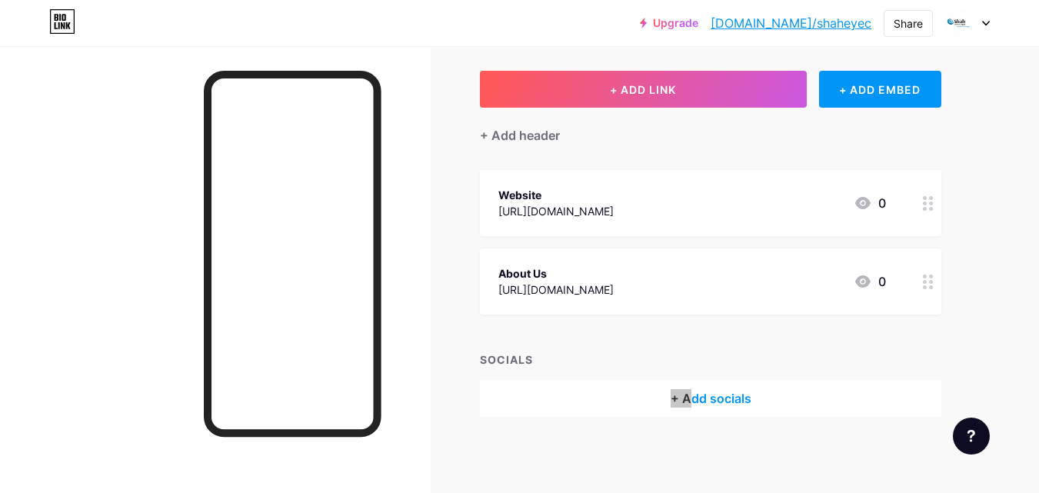
click at [568, 445] on div "Links Posts Design Subscribers NEW Stats Settings + ADD LINK + ADD EMBED + Add …" at bounding box center [503, 234] width 1006 height 520
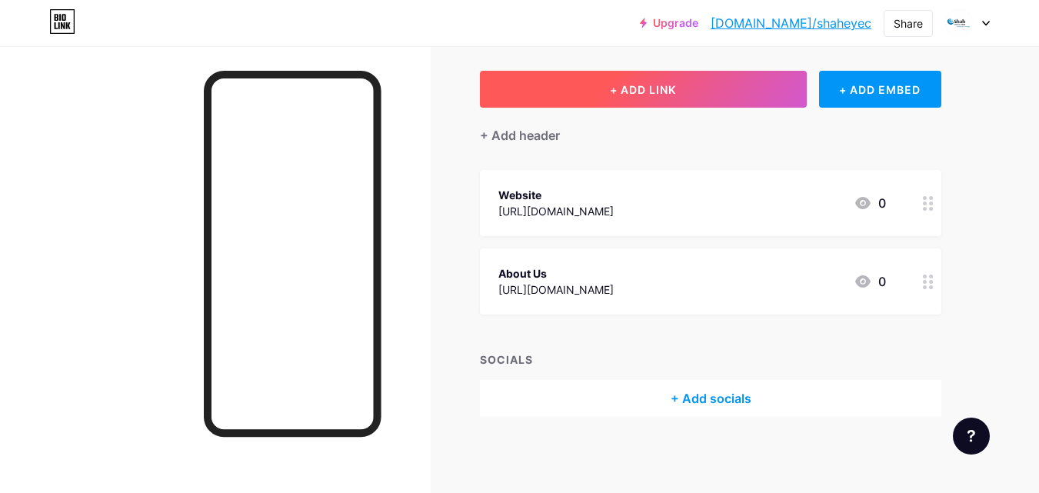
click at [629, 84] on span "+ ADD LINK" at bounding box center [643, 89] width 66 height 13
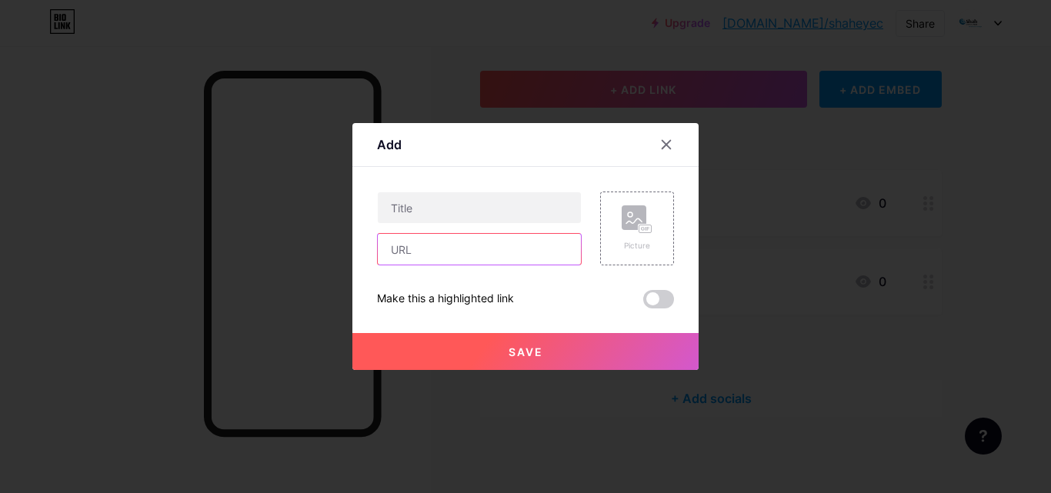
click at [401, 248] on input "text" at bounding box center [479, 249] width 203 height 31
paste input "[URL][DOMAIN_NAME]"
type input "[URL][DOMAIN_NAME]"
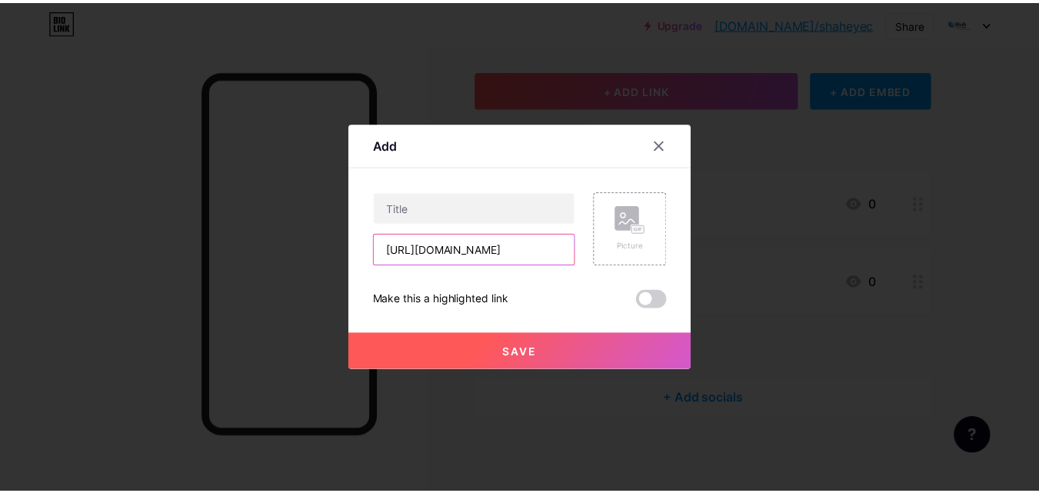
scroll to position [0, 0]
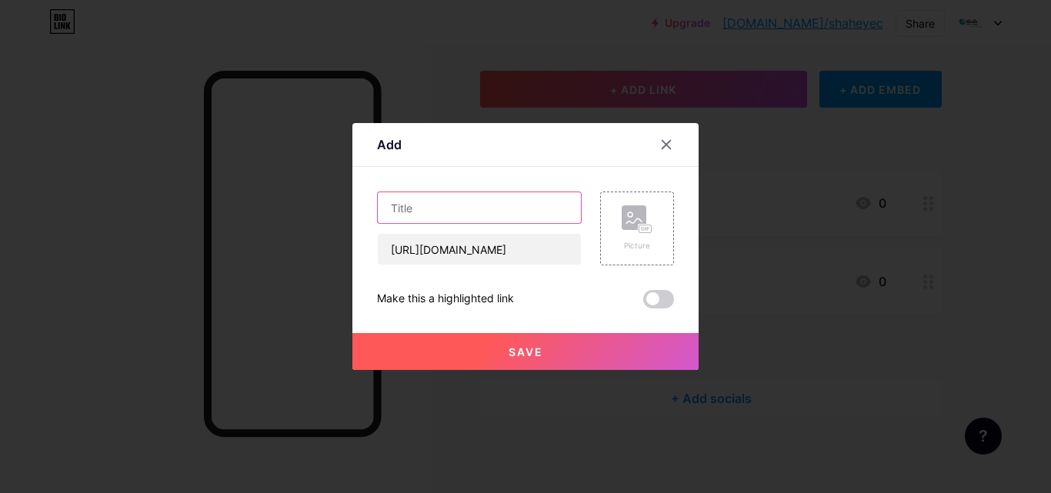
click at [412, 210] on input "text" at bounding box center [479, 207] width 203 height 31
paste input "Manufacturing Facility"
type input "Manufacturing Facility"
click at [512, 354] on span "Save" at bounding box center [526, 351] width 35 height 13
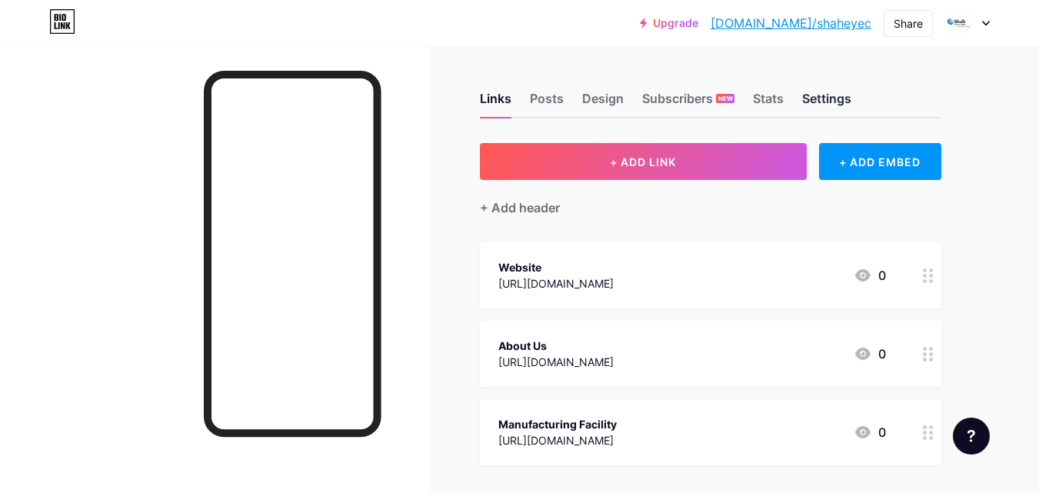
click at [822, 90] on div "Settings" at bounding box center [826, 103] width 49 height 28
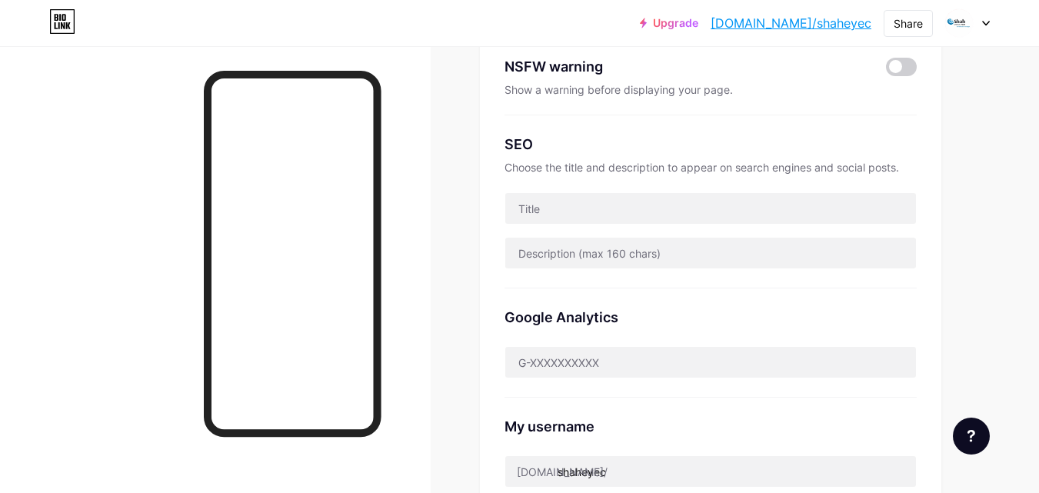
scroll to position [248, 0]
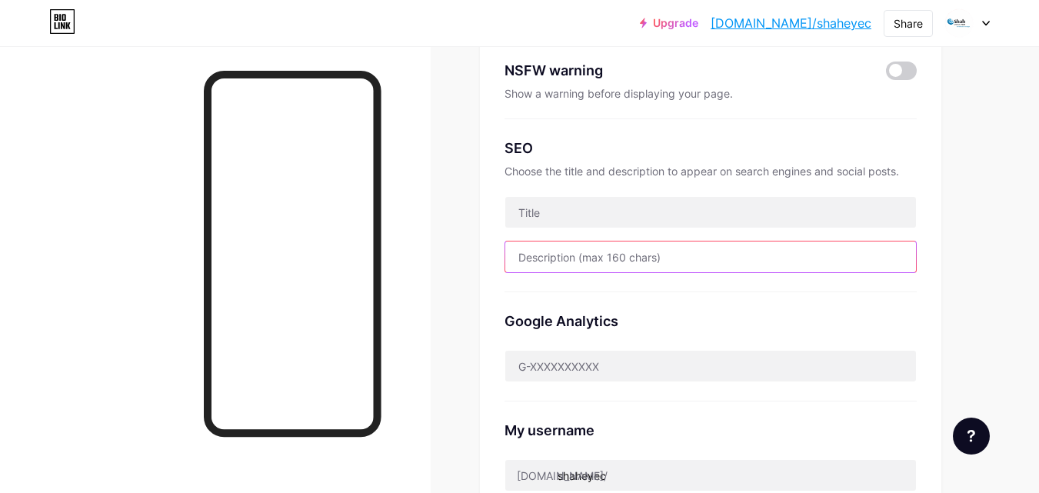
click at [589, 254] on input "text" at bounding box center [710, 257] width 411 height 31
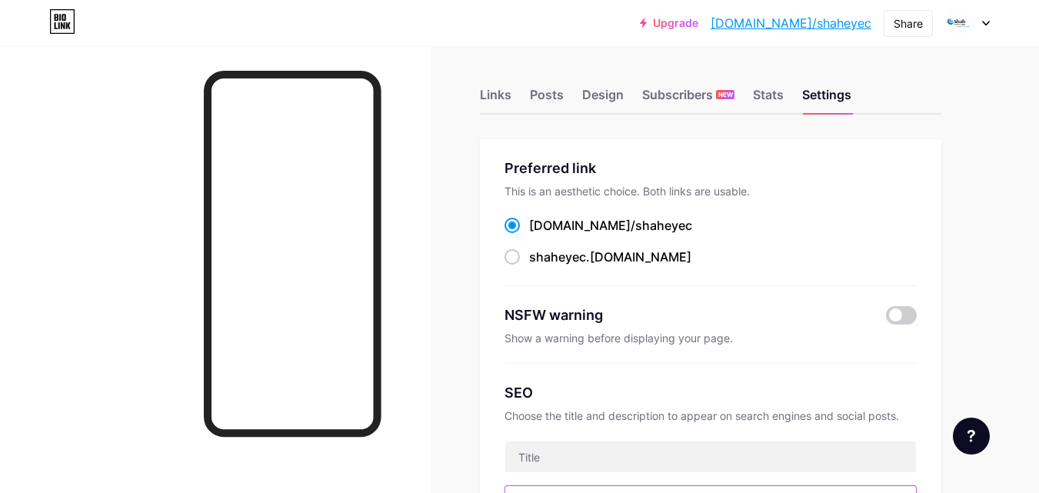
scroll to position [0, 0]
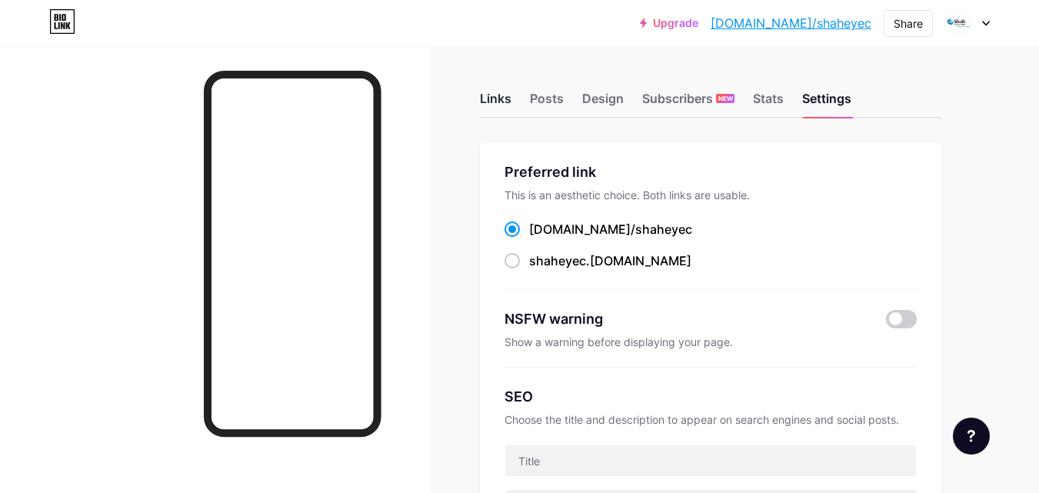
click at [502, 95] on div "Links" at bounding box center [496, 103] width 32 height 28
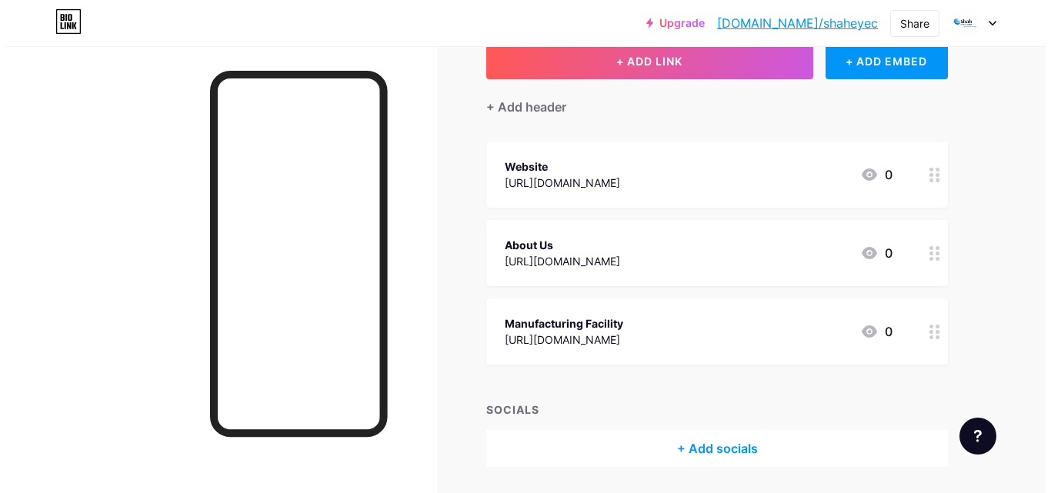
scroll to position [74, 0]
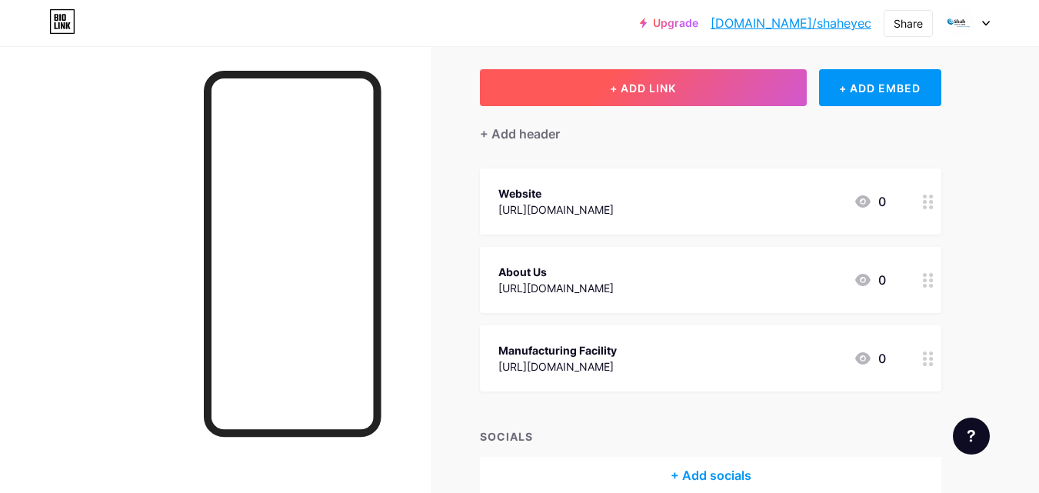
click at [678, 78] on button "+ ADD LINK" at bounding box center [643, 87] width 327 height 37
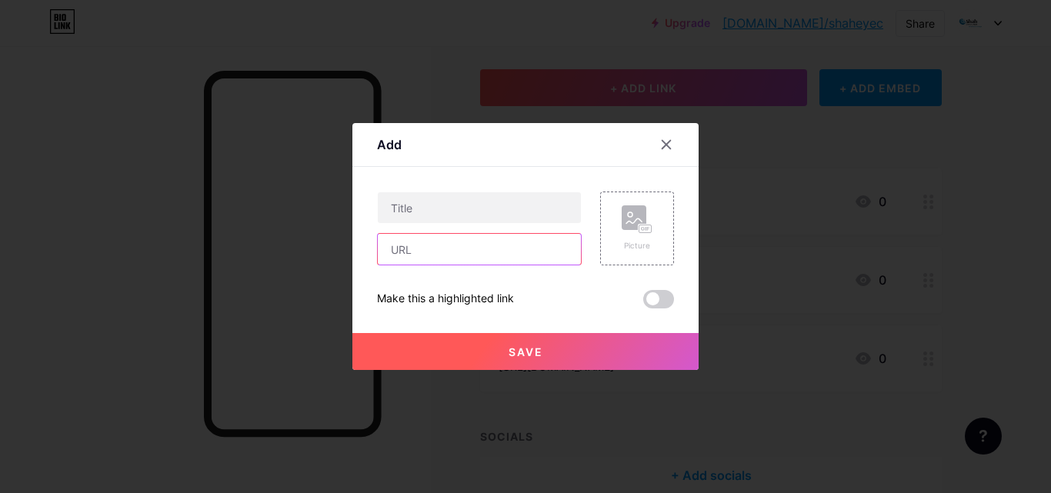
click at [422, 247] on input "text" at bounding box center [479, 249] width 203 height 31
paste input "[URL][DOMAIN_NAME]"
type input "[URL][DOMAIN_NAME]"
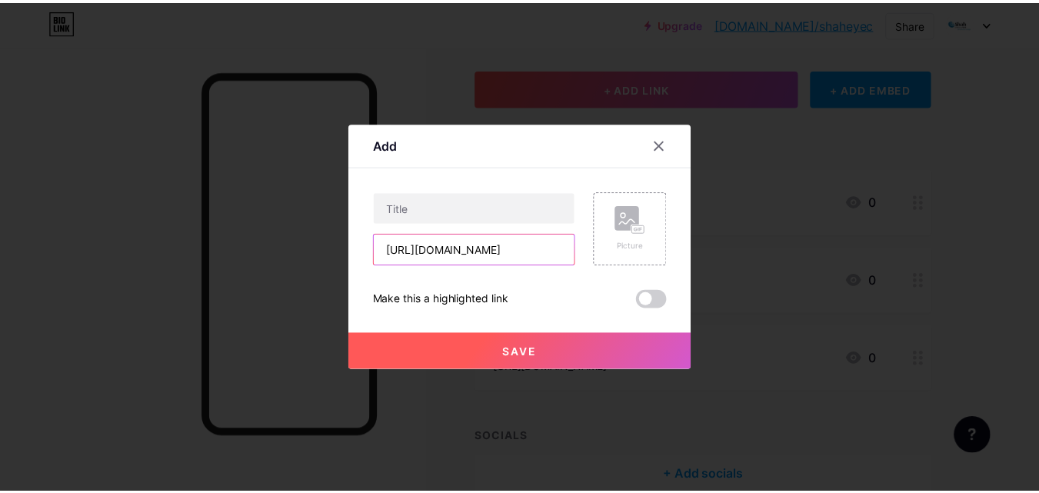
scroll to position [0, 0]
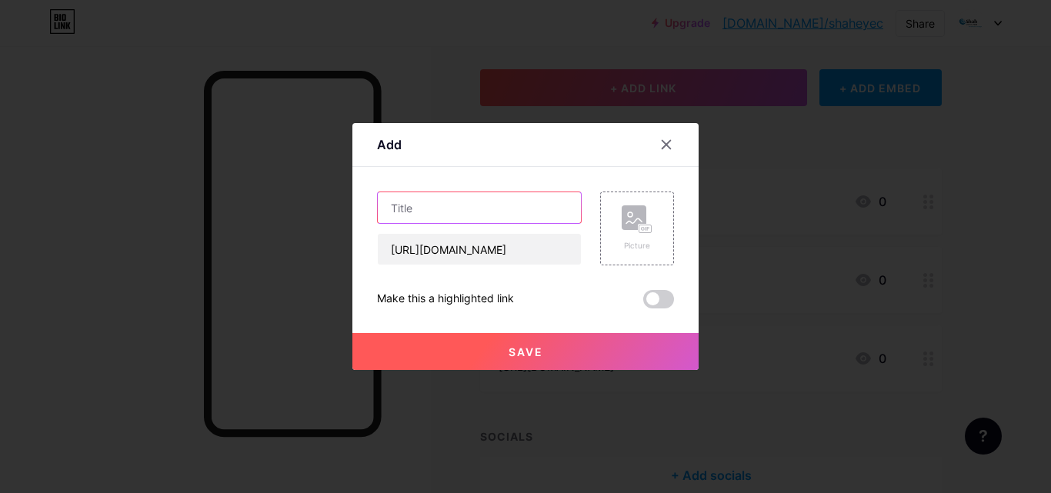
click at [400, 208] on input "text" at bounding box center [479, 207] width 203 height 31
paste input "QA & Regulatory"
type input "QA & Regulatory"
click at [481, 350] on button "Save" at bounding box center [525, 351] width 346 height 37
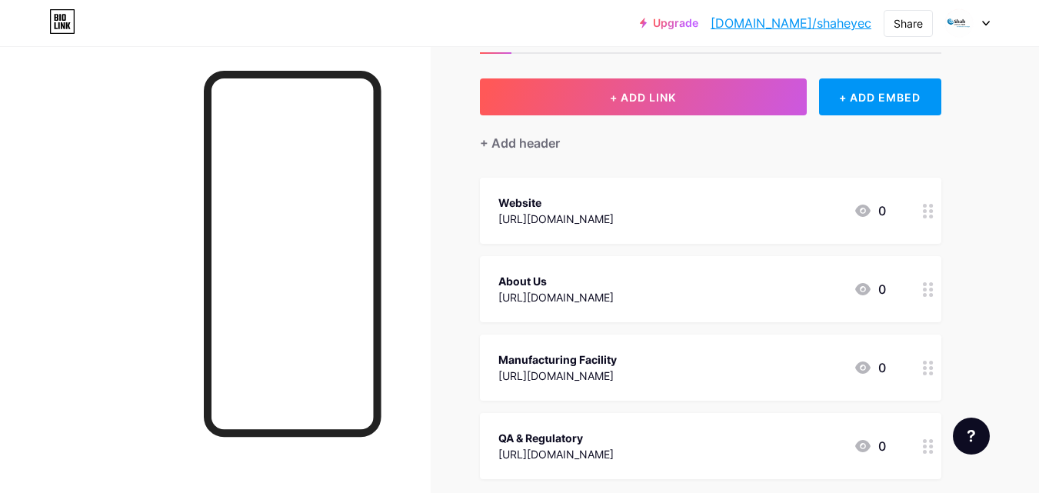
scroll to position [154, 0]
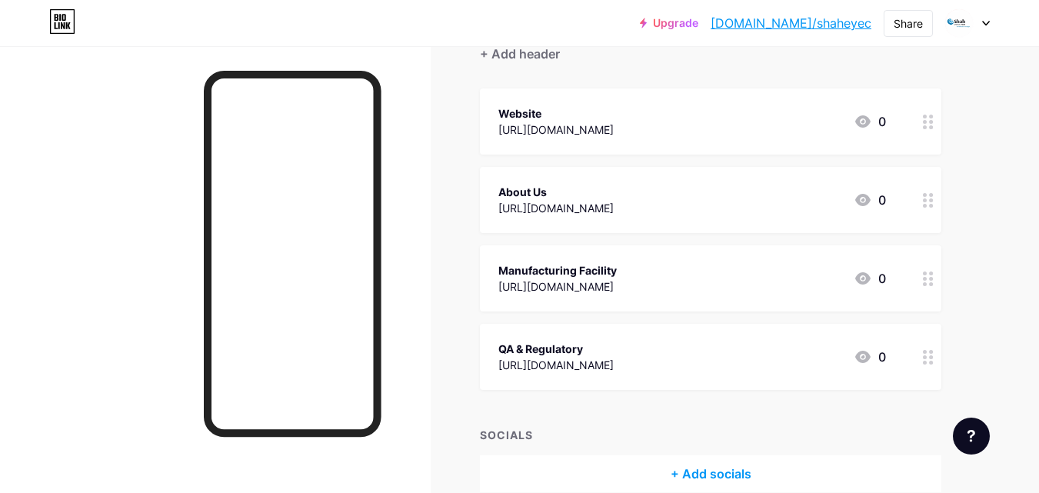
click at [930, 357] on circle at bounding box center [931, 357] width 4 height 4
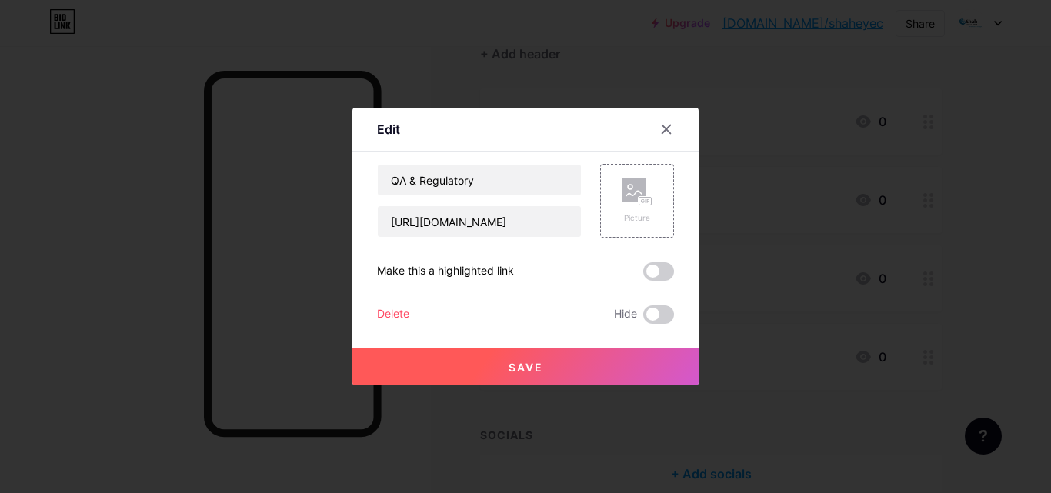
click at [377, 313] on div "Delete" at bounding box center [393, 314] width 32 height 18
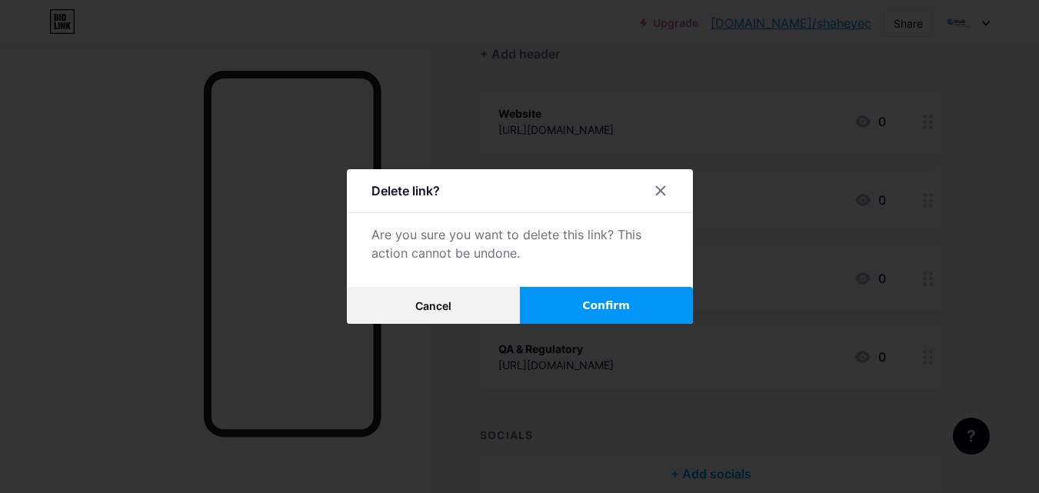
click at [605, 306] on span "Confirm" at bounding box center [606, 306] width 48 height 16
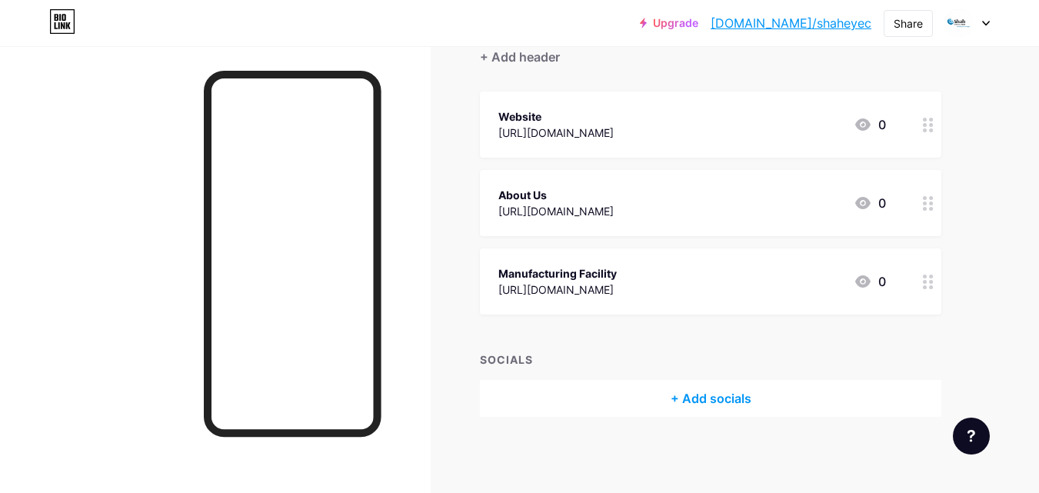
scroll to position [74, 0]
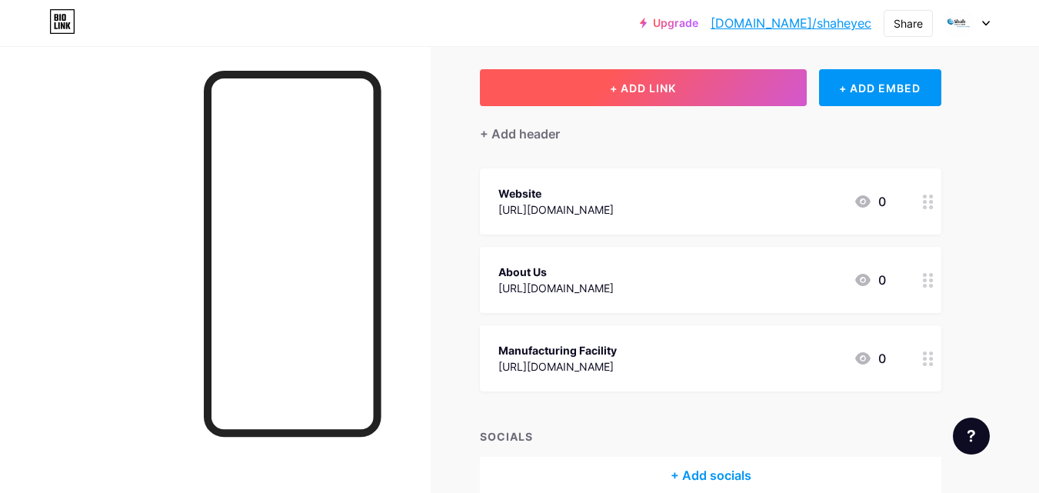
click at [703, 84] on button "+ ADD LINK" at bounding box center [643, 87] width 327 height 37
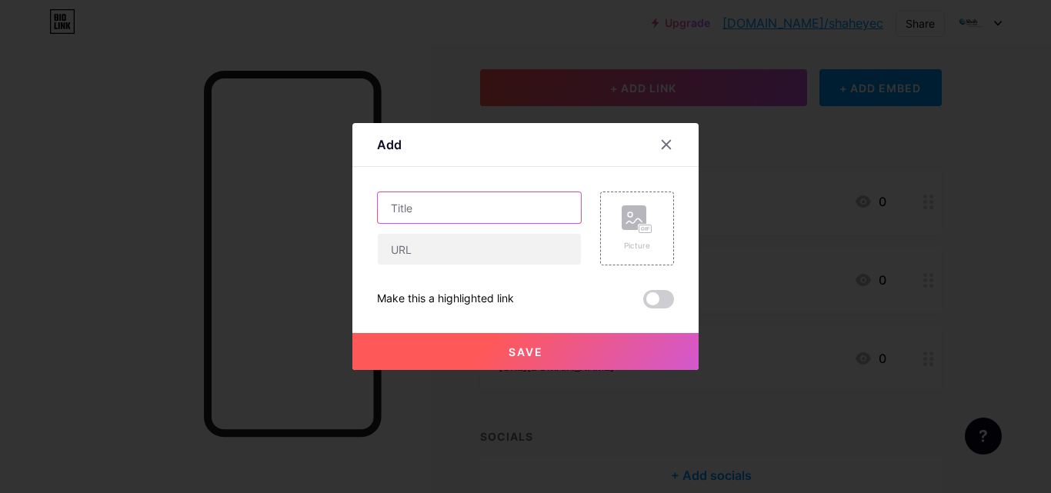
click at [439, 205] on input "text" at bounding box center [479, 207] width 203 height 31
paste input "[URL][DOMAIN_NAME]"
type input "[URL][DOMAIN_NAME]"
click at [558, 210] on input "[URL][DOMAIN_NAME]" at bounding box center [479, 207] width 203 height 31
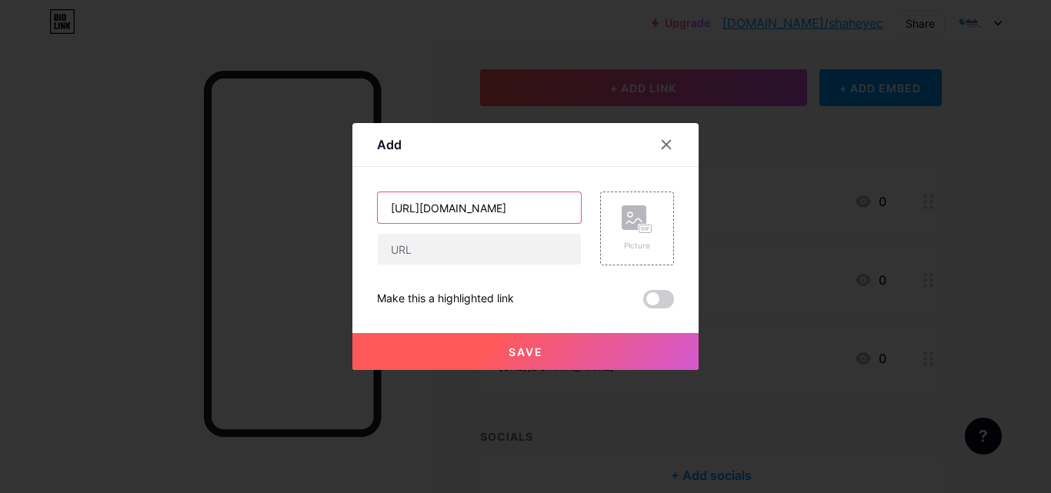
click at [558, 210] on input "[URL][DOMAIN_NAME]" at bounding box center [479, 207] width 203 height 31
click at [423, 252] on input "text" at bounding box center [479, 249] width 203 height 31
paste input "[URL][DOMAIN_NAME]"
type input "[URL][DOMAIN_NAME]"
click at [403, 205] on input "text" at bounding box center [479, 207] width 203 height 31
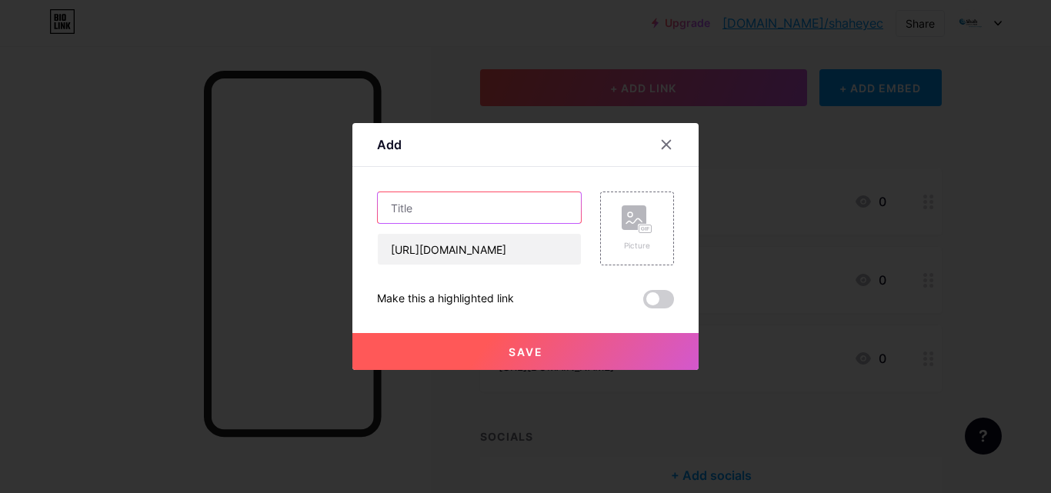
paste input "Ophthalmic Micro Surgical Knives"
type input "Ophthalmic Micro Surgical Knives"
click at [484, 349] on button "Save" at bounding box center [525, 351] width 346 height 37
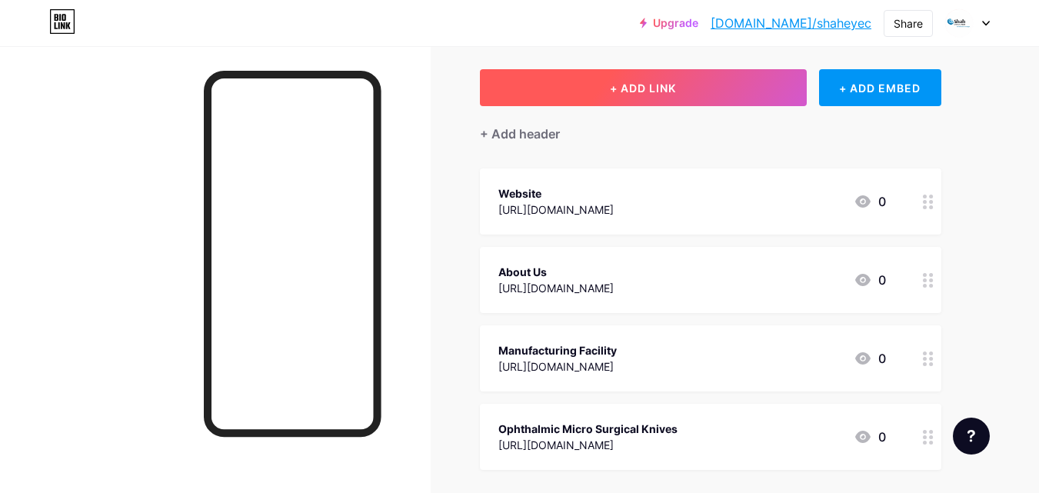
click at [618, 93] on span "+ ADD LINK" at bounding box center [643, 88] width 66 height 13
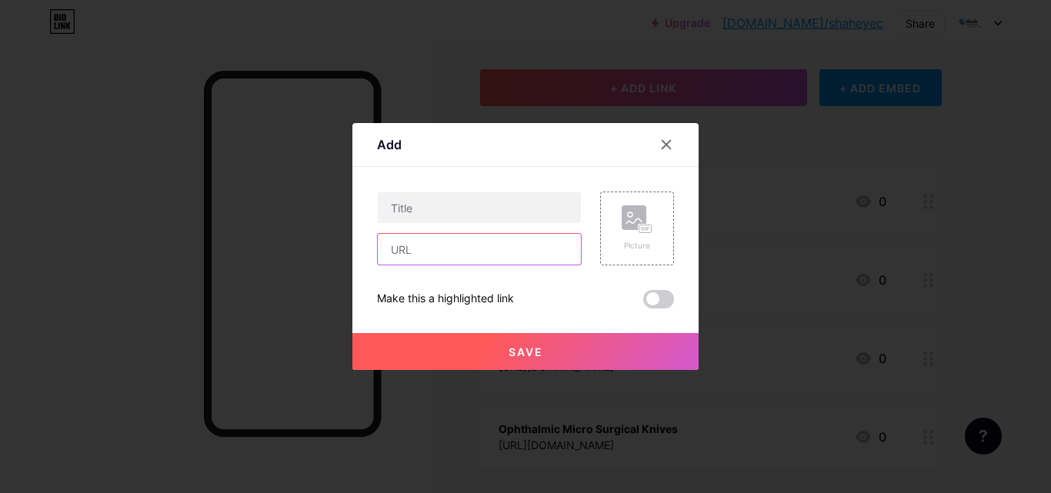
click at [414, 245] on input "text" at bounding box center [479, 249] width 203 height 31
paste input "[URL][DOMAIN_NAME]"
type input "[URL][DOMAIN_NAME]"
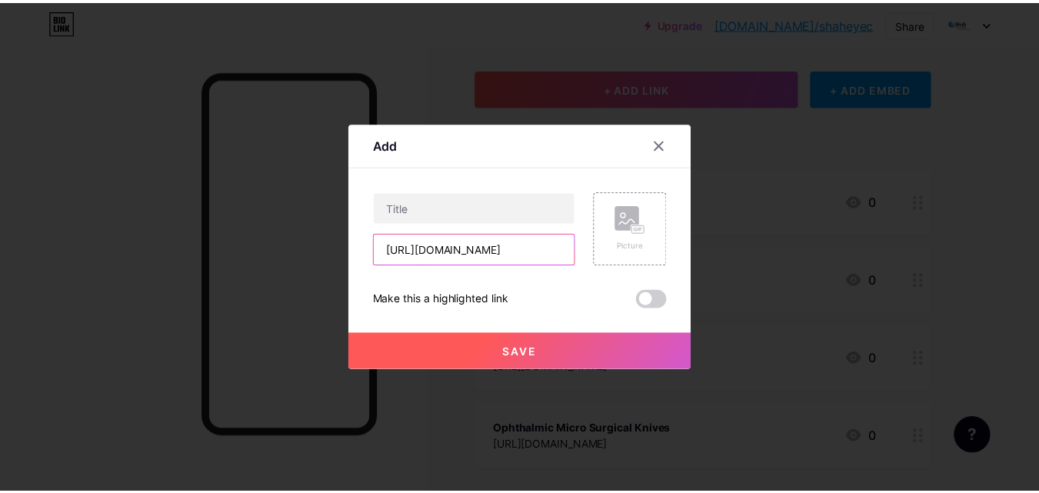
scroll to position [0, 0]
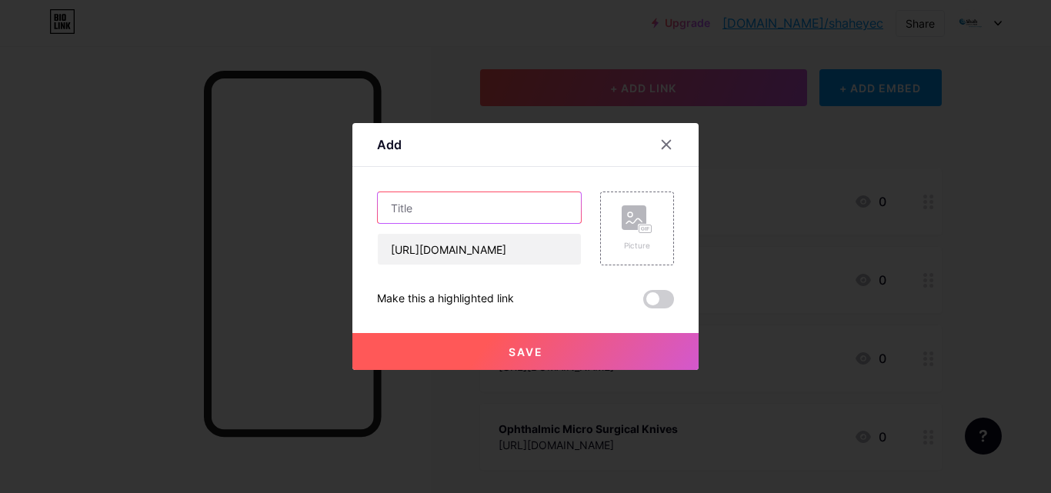
click at [445, 216] on input "text" at bounding box center [479, 207] width 203 height 31
paste input "OBL / OEM (Private Labelling)"
drag, startPoint x: 445, startPoint y: 205, endPoint x: 539, endPoint y: 208, distance: 94.7
click at [539, 208] on input "OBL / OEM (Private Labelling)" at bounding box center [479, 207] width 203 height 31
type input "OBL / OEM"
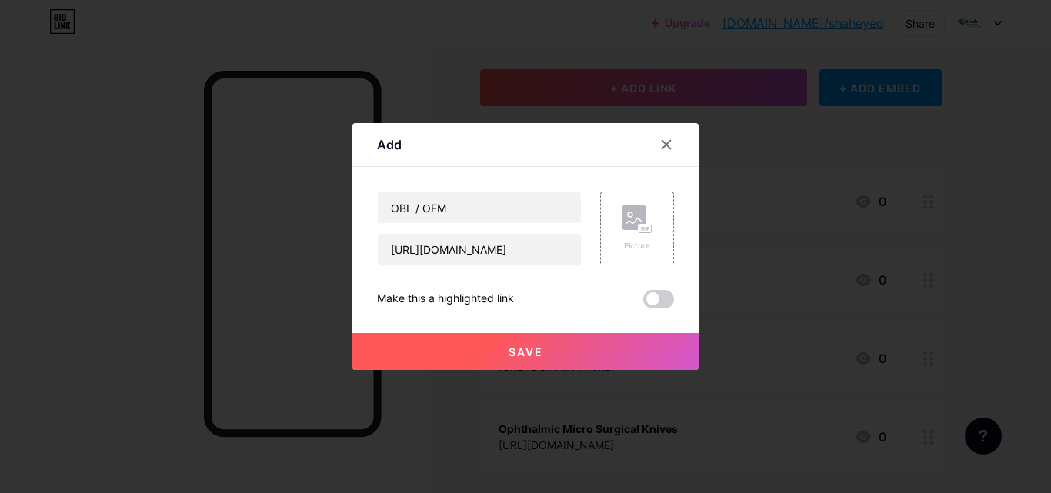
click at [451, 354] on button "Save" at bounding box center [525, 351] width 346 height 37
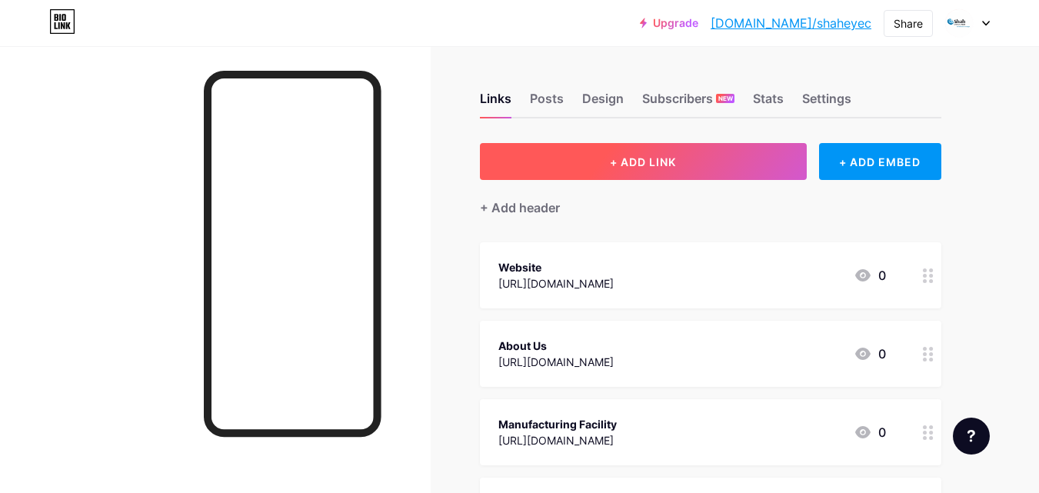
click at [625, 166] on span "+ ADD LINK" at bounding box center [643, 161] width 66 height 13
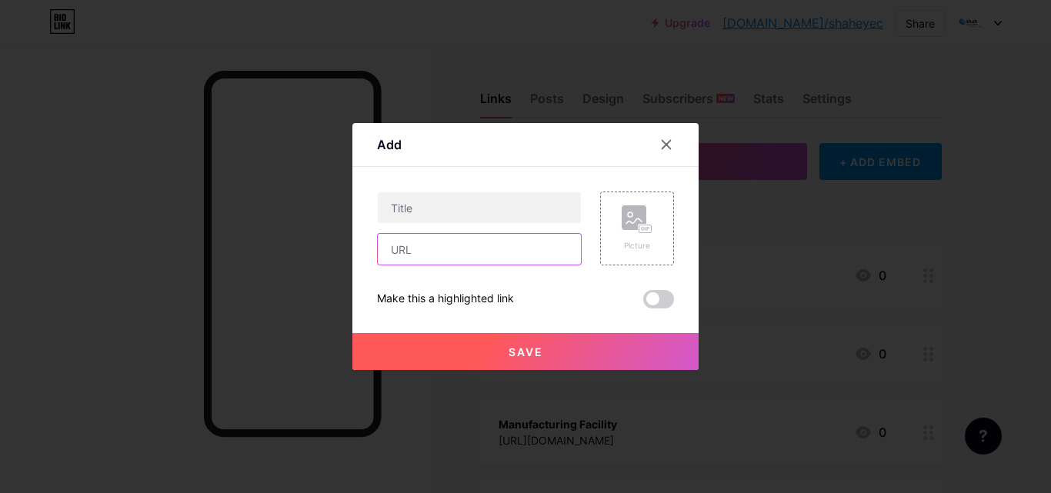
click at [421, 255] on input "text" at bounding box center [479, 249] width 203 height 31
paste input "[URL][DOMAIN_NAME]"
type input "[URL][DOMAIN_NAME]"
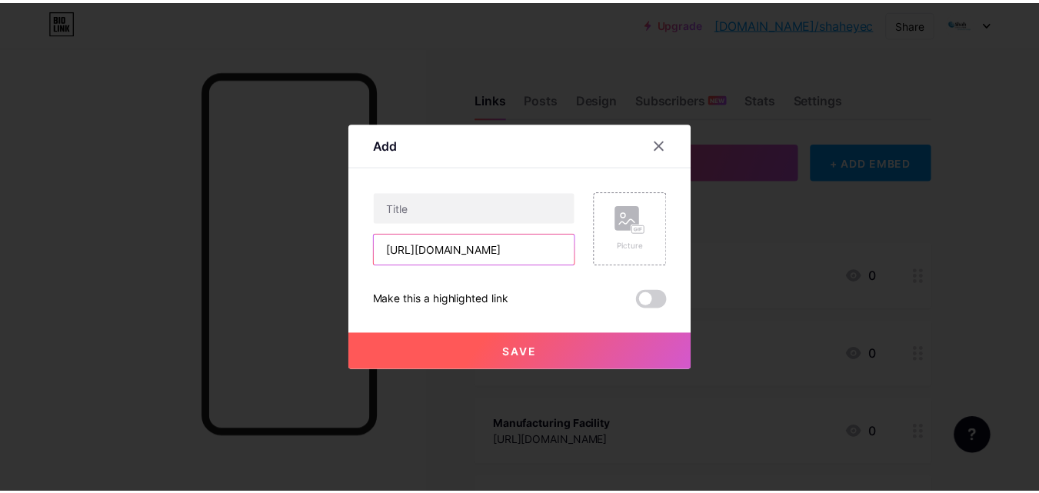
scroll to position [0, 0]
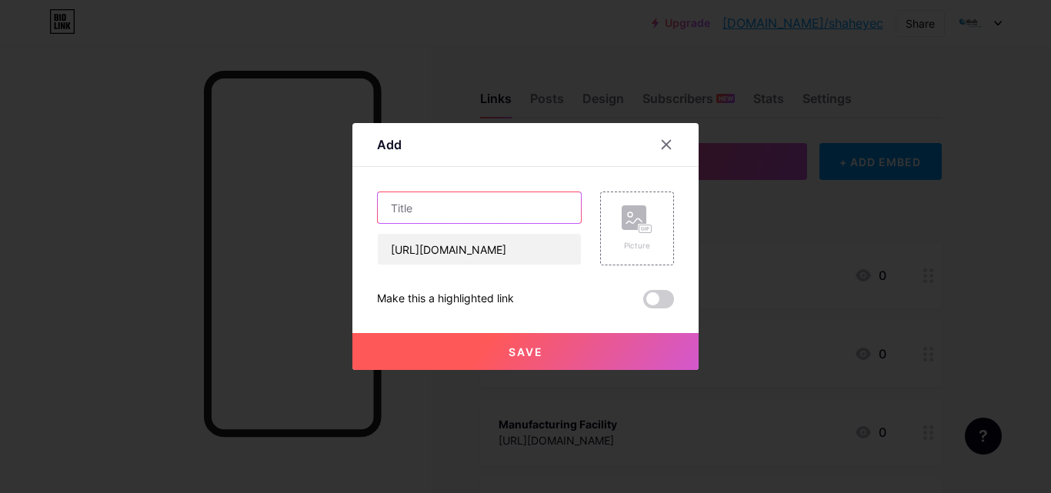
click at [409, 215] on input "text" at bounding box center [479, 207] width 203 height 31
paste input "Contract Manufacturing"
type input "Contract Manufacturing"
click at [487, 345] on button "Save" at bounding box center [525, 351] width 346 height 37
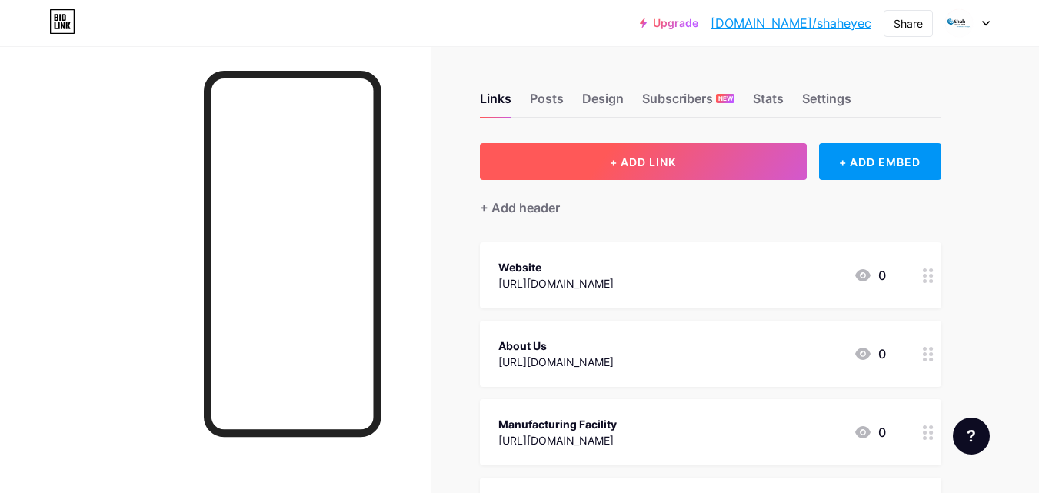
click at [680, 154] on button "+ ADD LINK" at bounding box center [643, 161] width 327 height 37
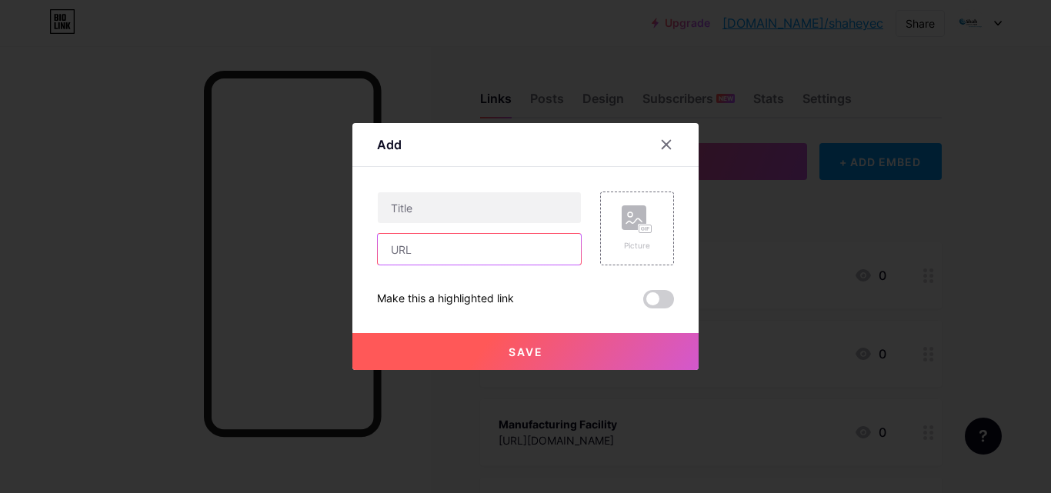
click at [403, 245] on input "text" at bounding box center [479, 249] width 203 height 31
paste input "[URL][DOMAIN_NAME]"
type input "[URL][DOMAIN_NAME]"
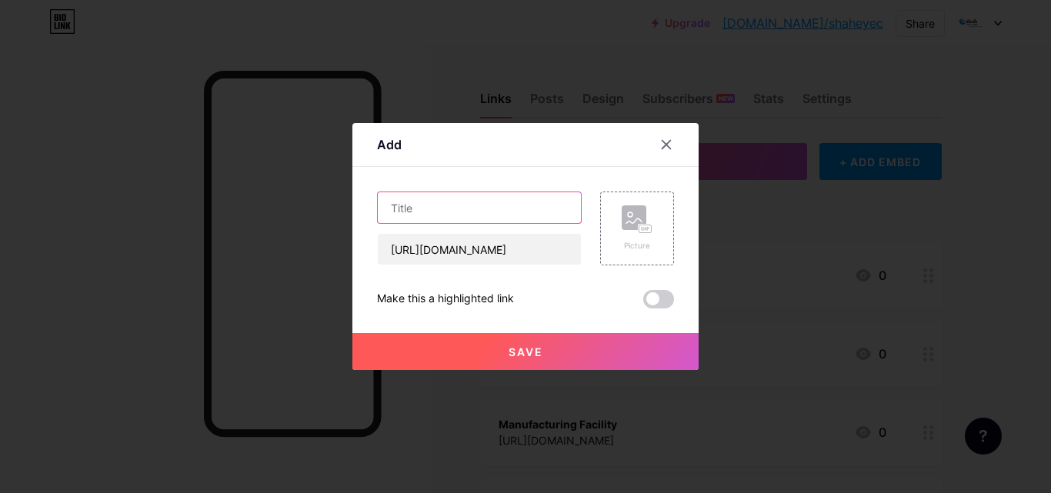
click at [406, 211] on input "text" at bounding box center [479, 207] width 203 height 31
paste input "Career Opportunities"
type input "Career Opportunities"
click at [468, 349] on button "Save" at bounding box center [525, 351] width 346 height 37
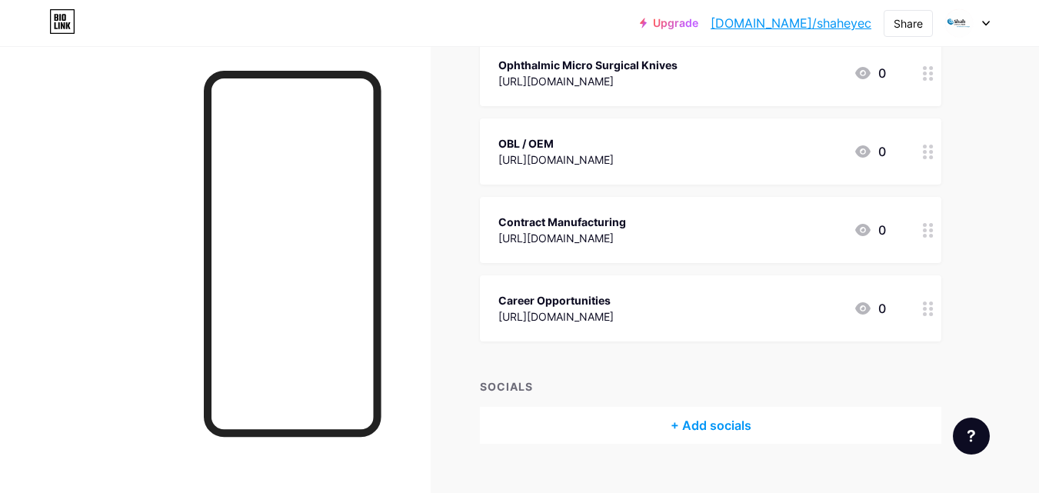
scroll to position [465, 0]
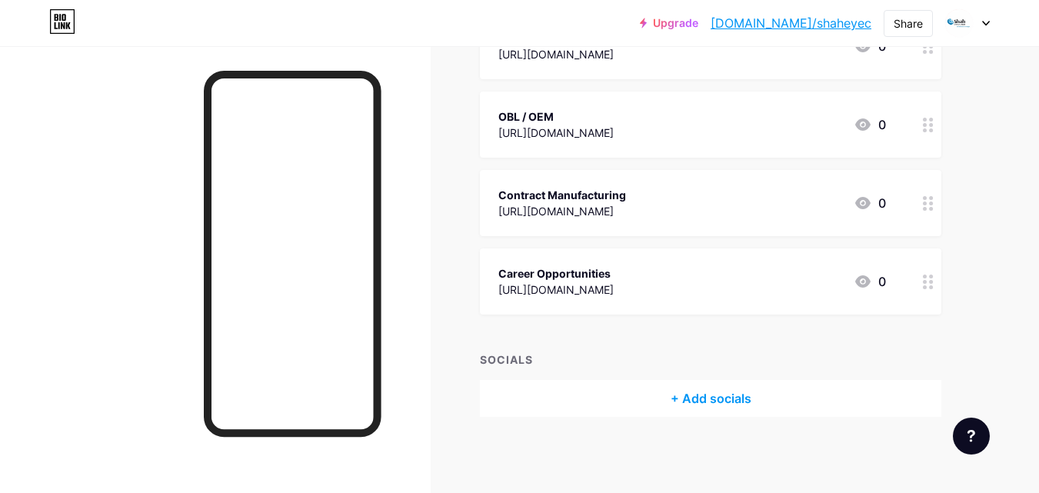
click at [721, 394] on div "+ Add socials" at bounding box center [711, 398] width 462 height 37
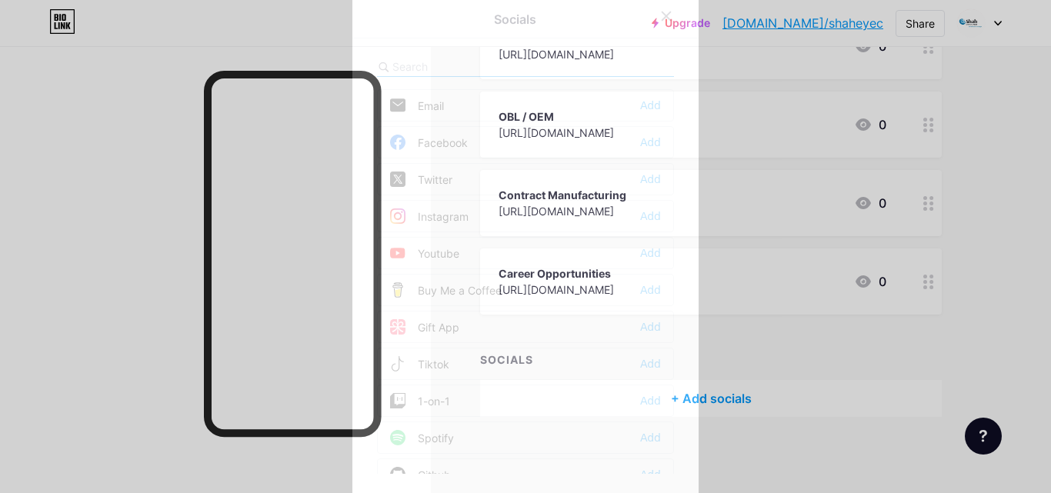
click at [439, 247] on div "Youtube" at bounding box center [424, 252] width 69 height 15
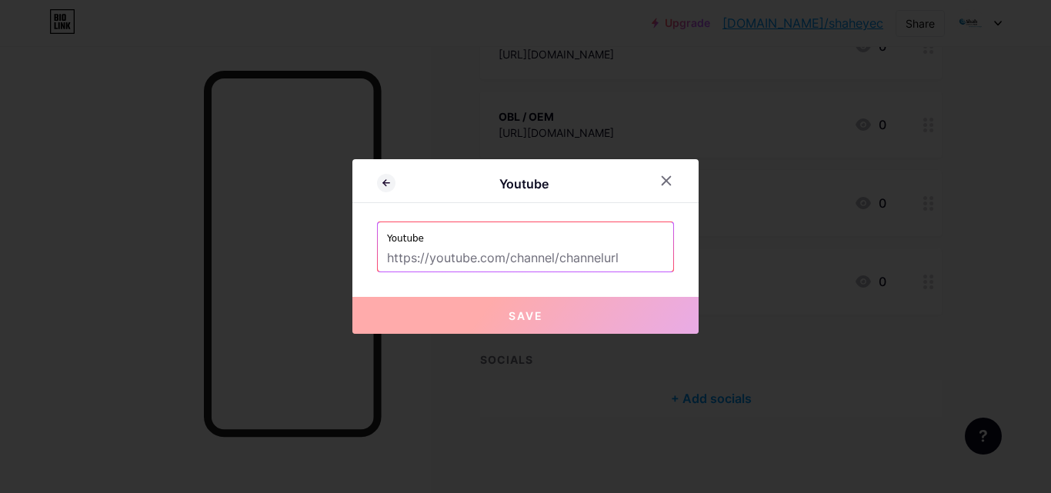
click at [424, 255] on input "text" at bounding box center [525, 258] width 277 height 26
paste input "[URL][DOMAIN_NAME]"
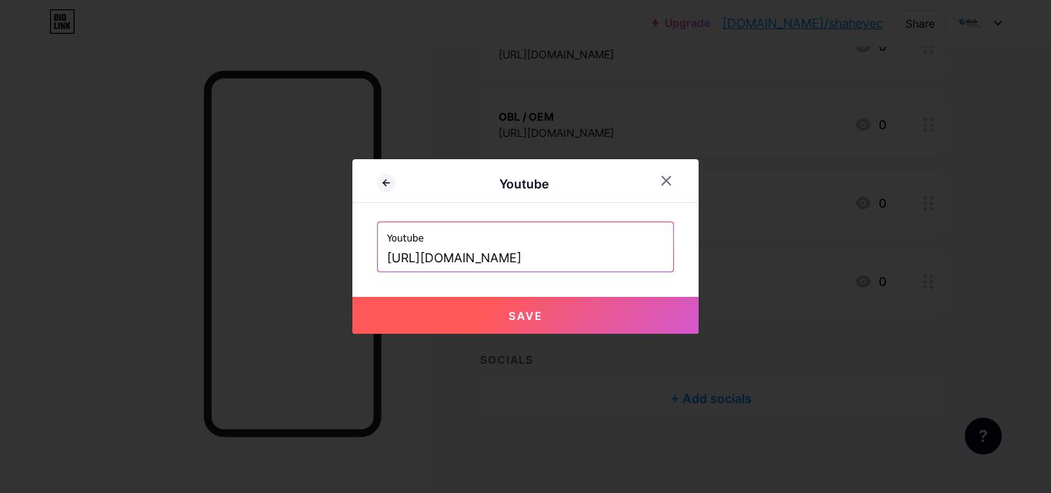
type input "[URL][DOMAIN_NAME]"
click at [485, 323] on button "Save" at bounding box center [525, 315] width 346 height 37
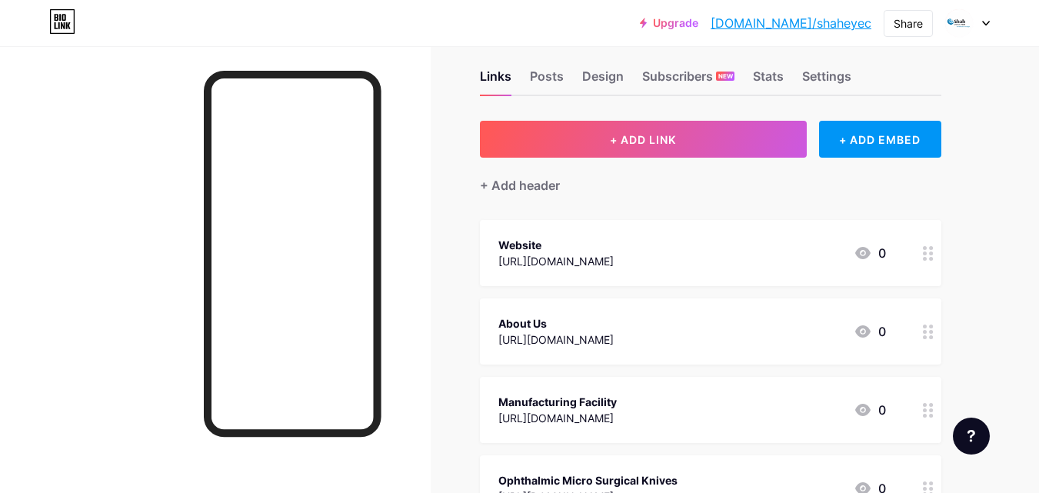
scroll to position [0, 0]
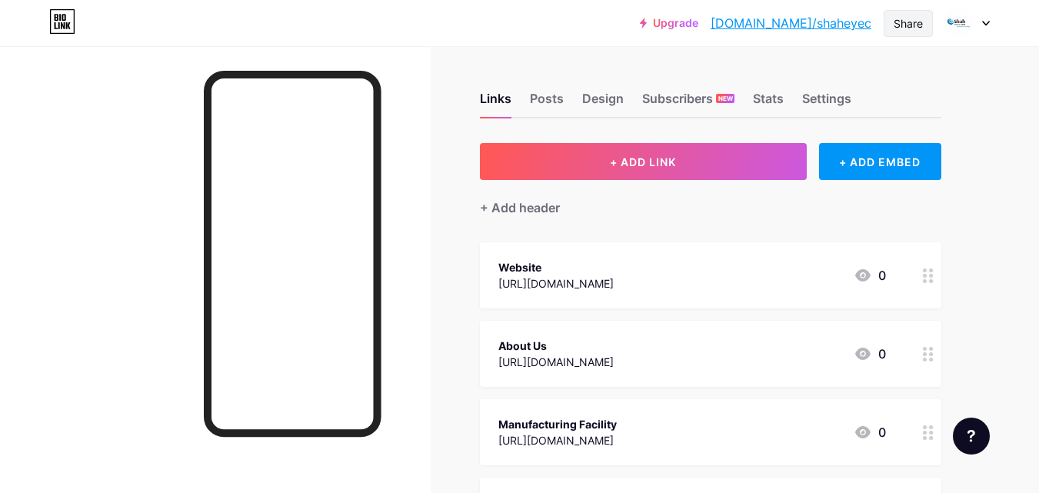
click at [923, 25] on div "Share" at bounding box center [908, 23] width 49 height 27
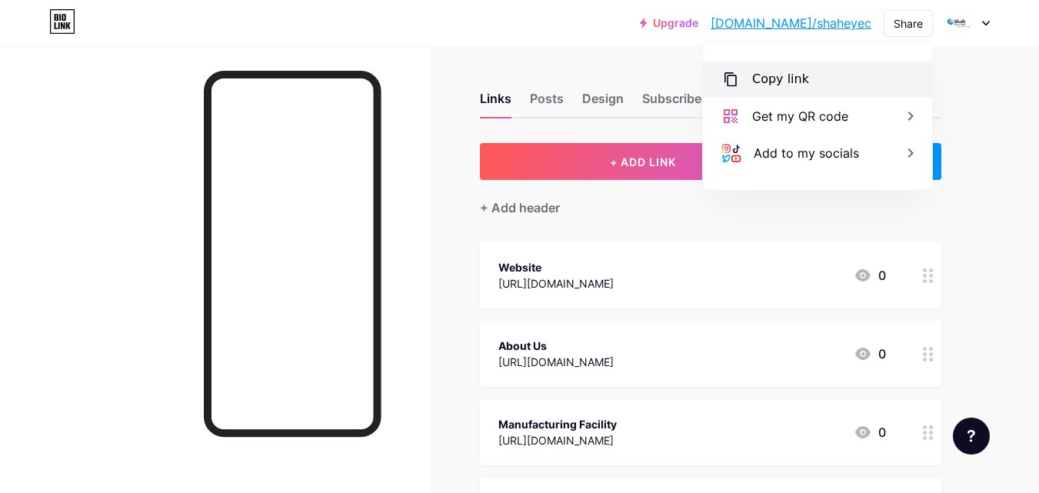
click at [773, 82] on div "Copy link" at bounding box center [780, 79] width 57 height 18
click at [1025, 175] on div "Upgrade [DOMAIN_NAME]/shahey... [DOMAIN_NAME]/shaheyec Share Copy link [URL][DO…" at bounding box center [519, 502] width 1039 height 1005
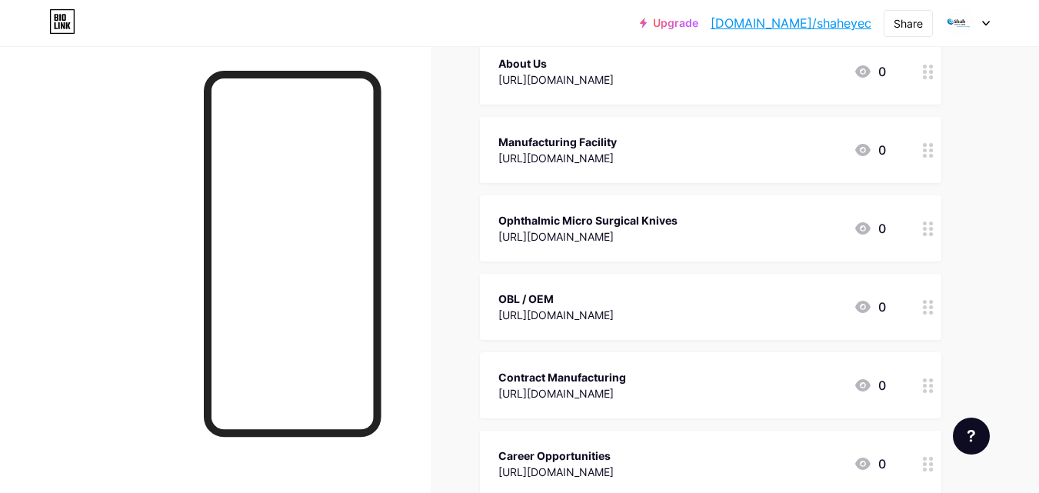
scroll to position [308, 0]
